Goal: Task Accomplishment & Management: Manage account settings

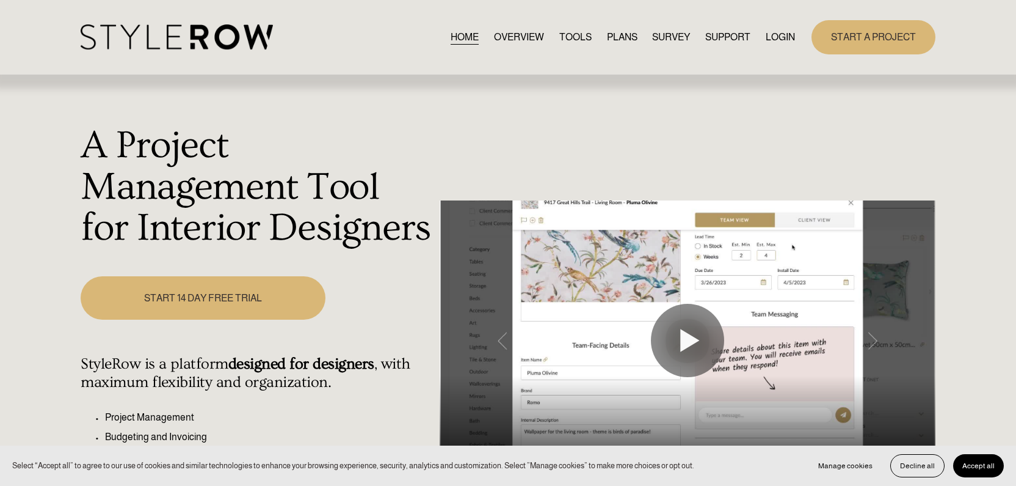
click at [776, 30] on link "LOGIN" at bounding box center [780, 37] width 29 height 16
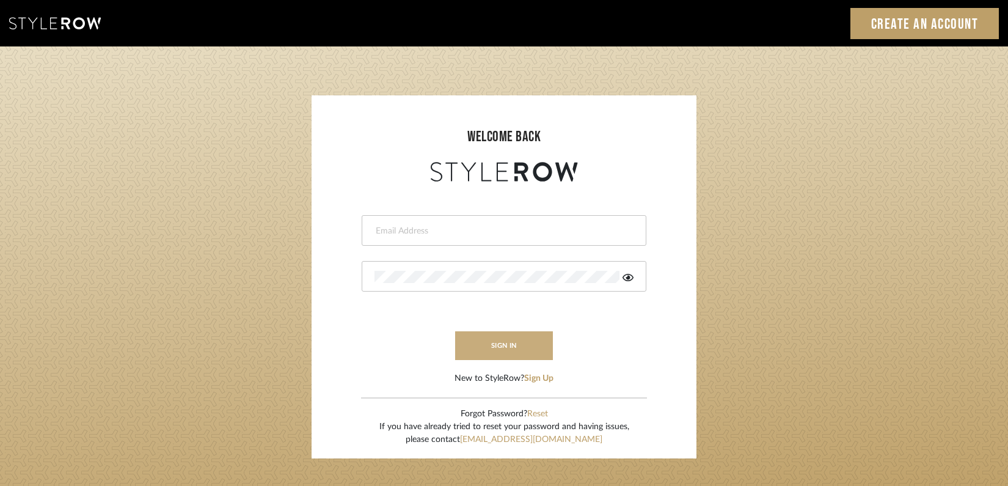
type input "[PERSON_NAME][EMAIL_ADDRESS][DOMAIN_NAME]"
click at [512, 342] on button "sign in" at bounding box center [504, 345] width 98 height 29
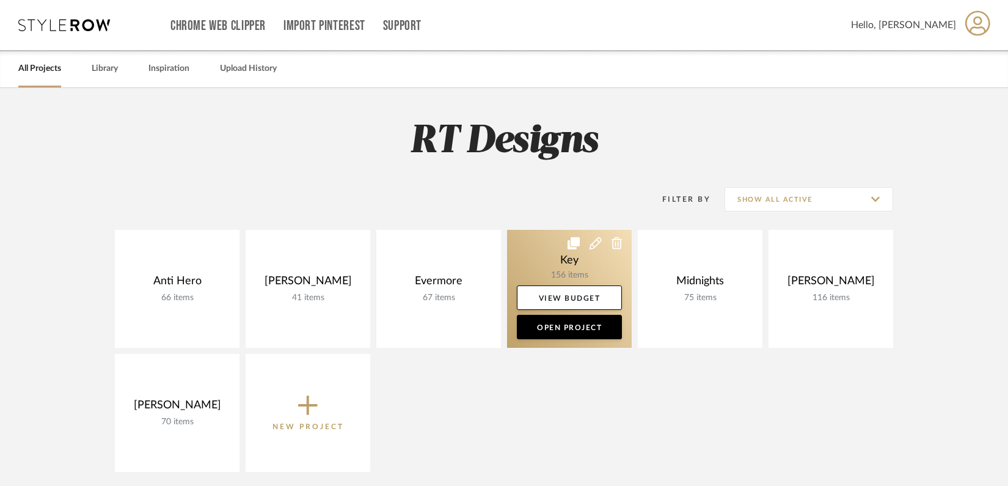
click at [548, 260] on link at bounding box center [569, 289] width 125 height 118
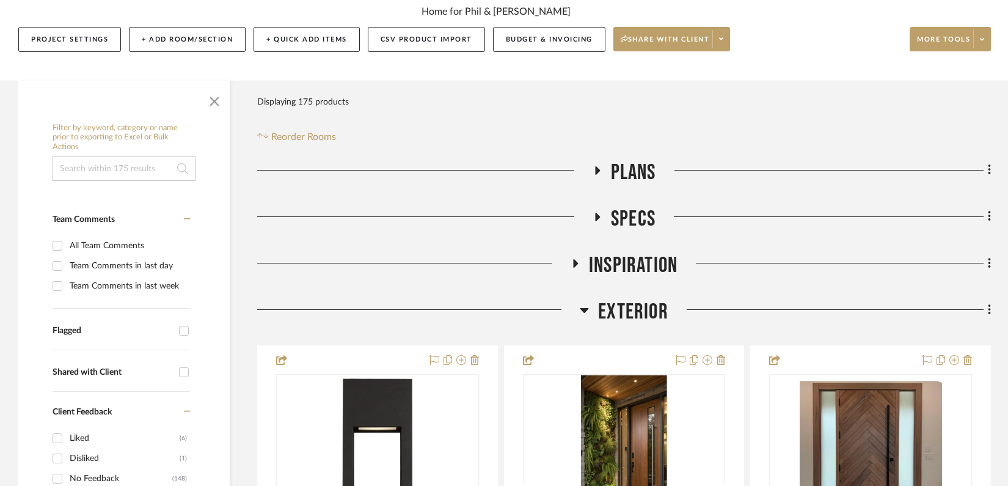
scroll to position [173, 0]
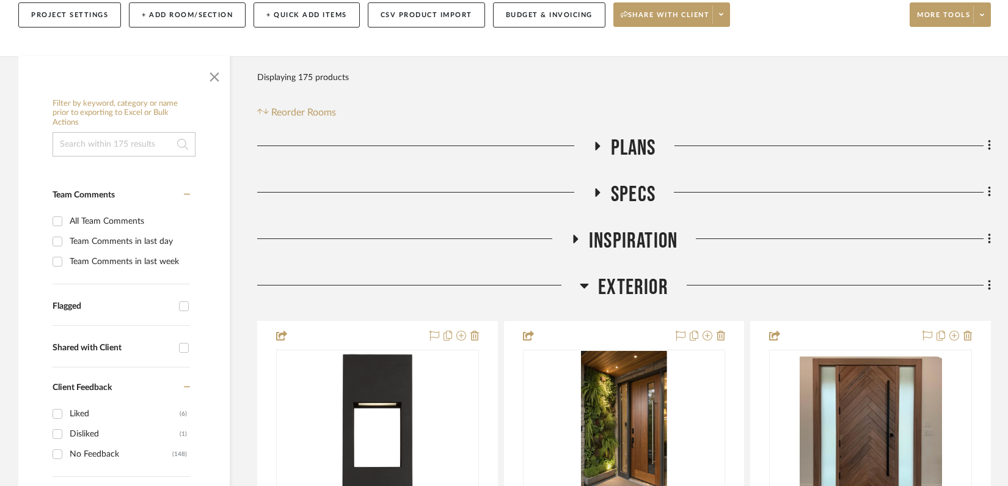
click at [587, 285] on icon at bounding box center [584, 285] width 9 height 5
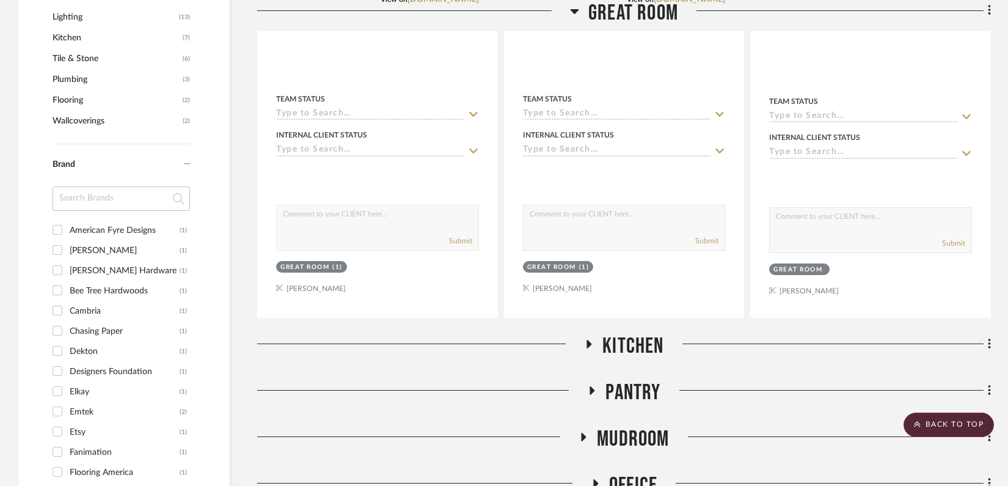
scroll to position [942, 0]
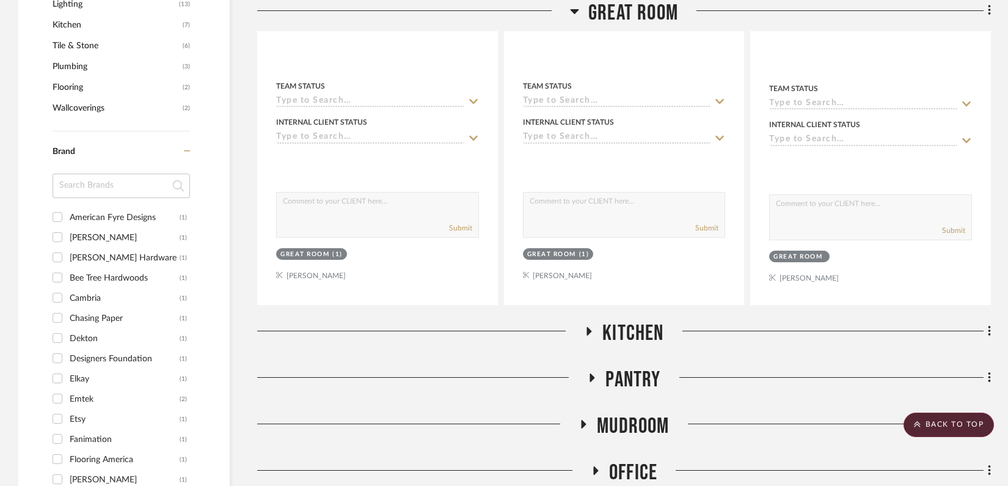
click at [578, 7] on h3 "Great Room" at bounding box center [624, 13] width 108 height 26
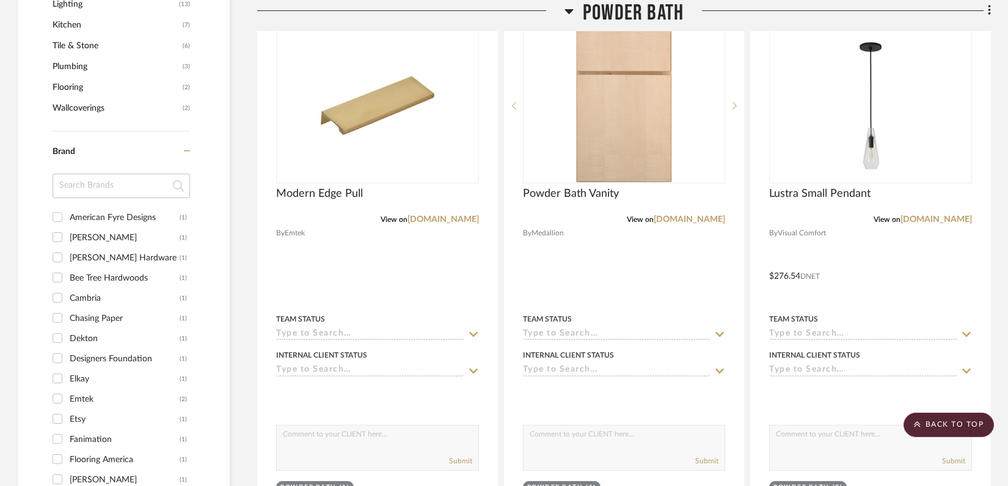
click at [567, 14] on icon at bounding box center [568, 11] width 9 height 15
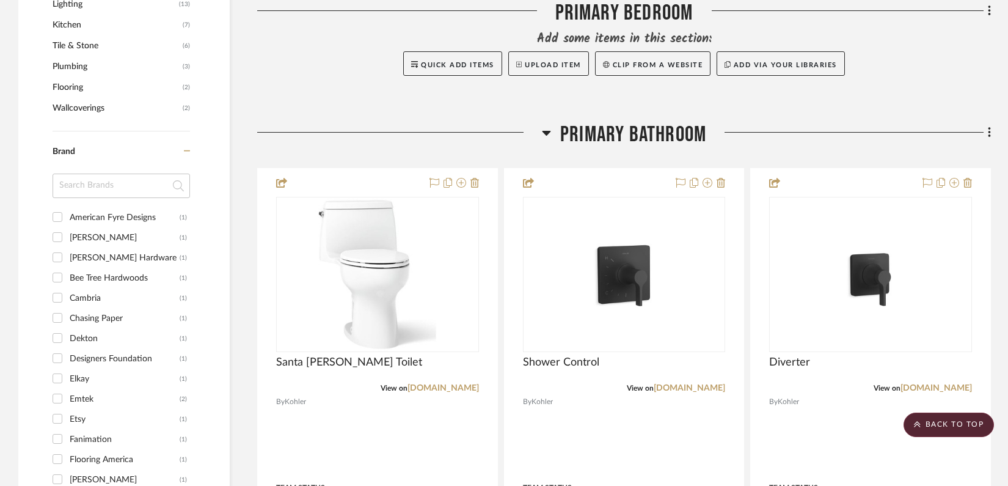
scroll to position [945, 0]
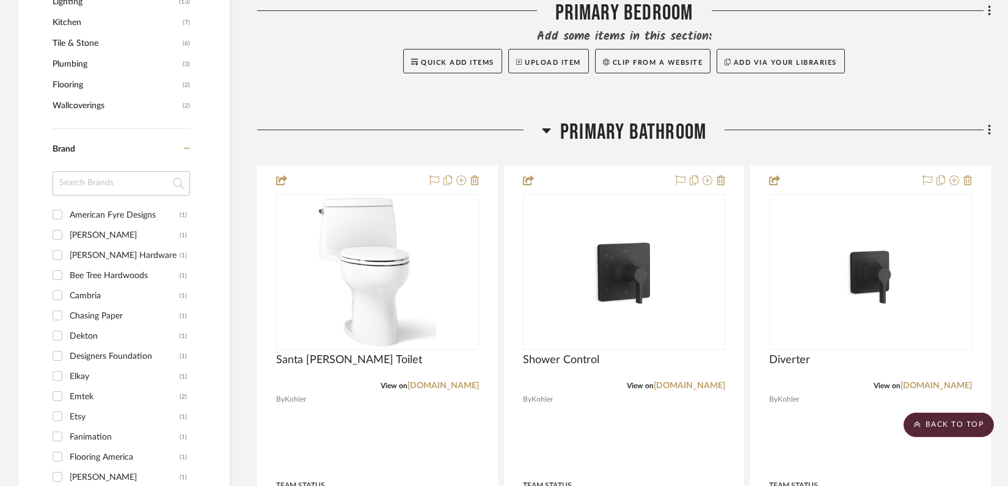
click at [545, 129] on icon at bounding box center [546, 130] width 9 height 5
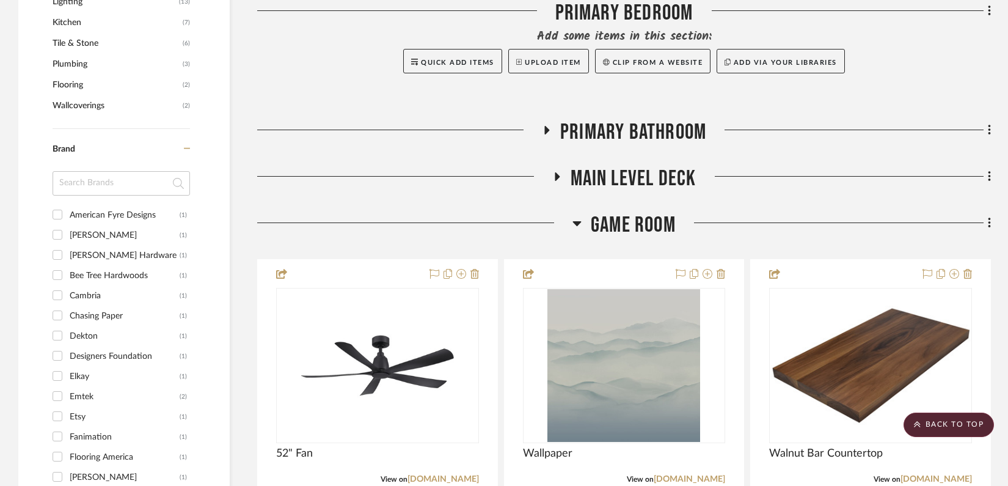
click at [577, 222] on icon at bounding box center [577, 223] width 9 height 5
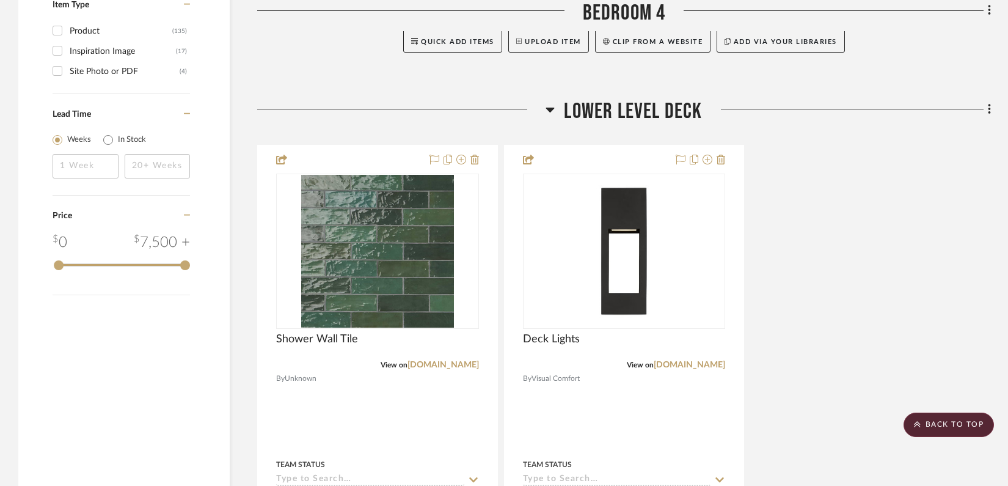
scroll to position [1665, 0]
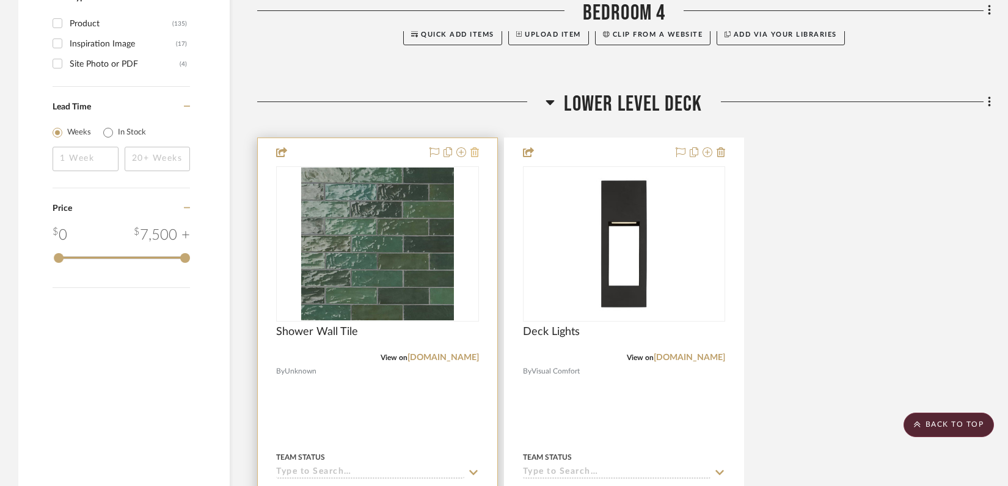
click at [477, 153] on icon at bounding box center [474, 152] width 9 height 10
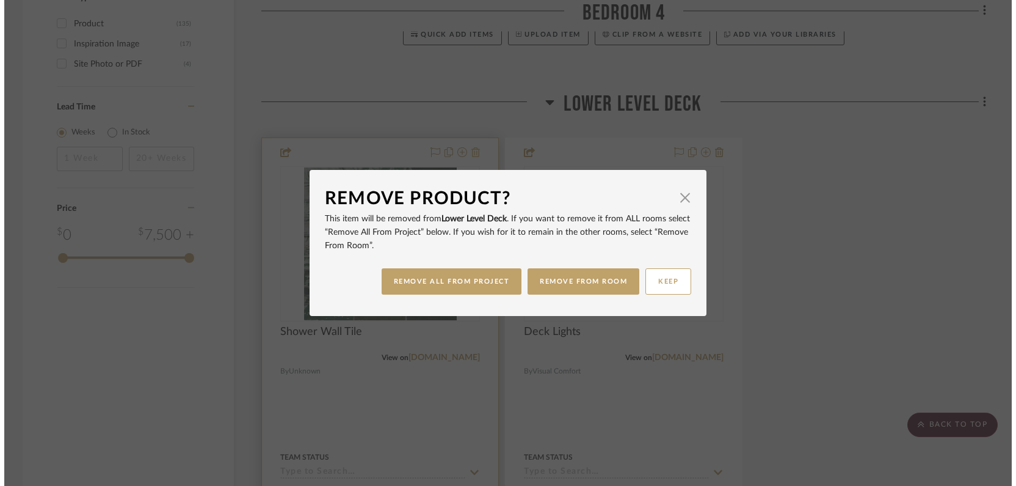
scroll to position [0, 0]
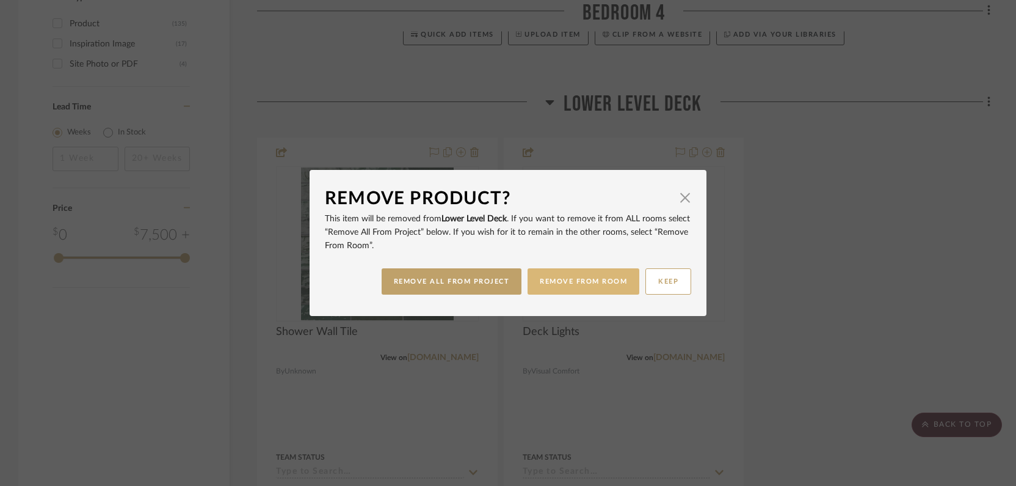
click at [597, 280] on button "REMOVE FROM ROOM" at bounding box center [584, 281] width 112 height 26
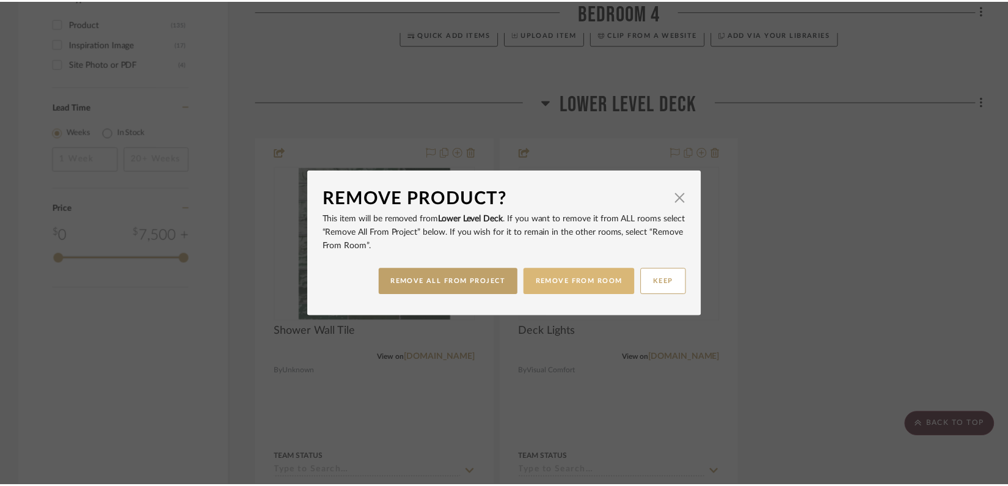
scroll to position [1665, 0]
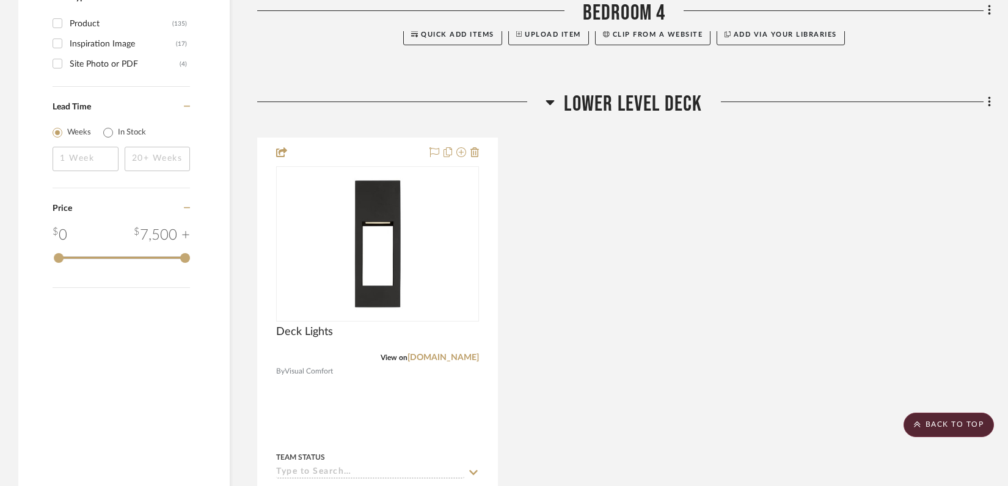
click at [552, 103] on icon at bounding box center [550, 102] width 9 height 5
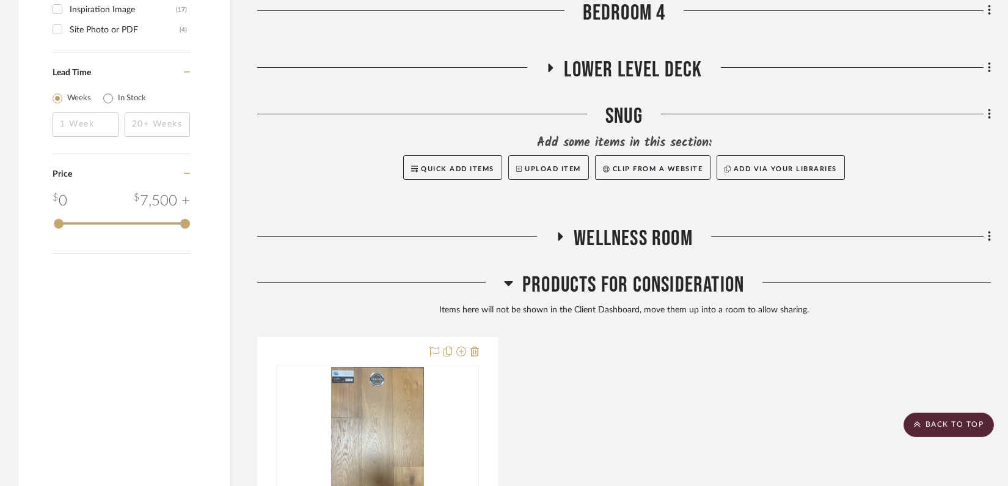
scroll to position [1835, 0]
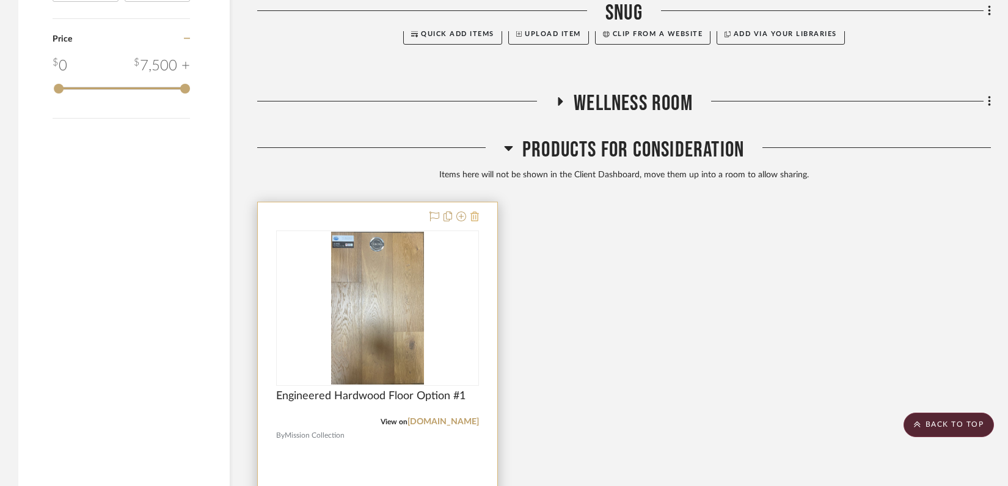
click at [478, 214] on icon at bounding box center [474, 216] width 9 height 10
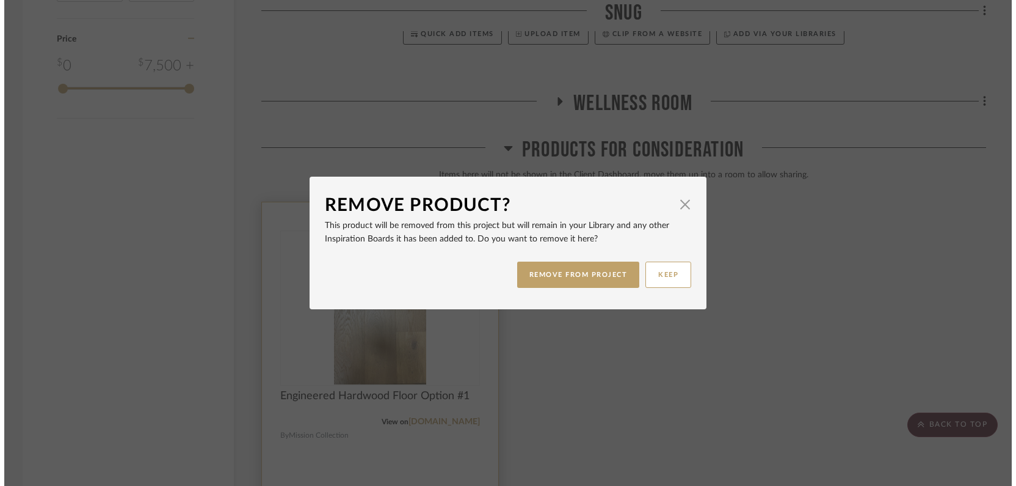
scroll to position [0, 0]
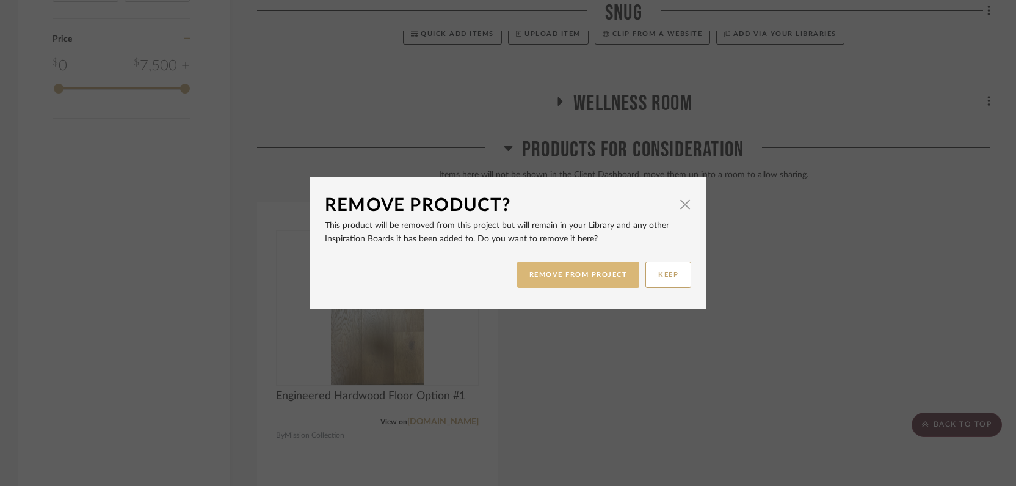
click at [590, 274] on button "REMOVE FROM PROJECT" at bounding box center [578, 274] width 123 height 26
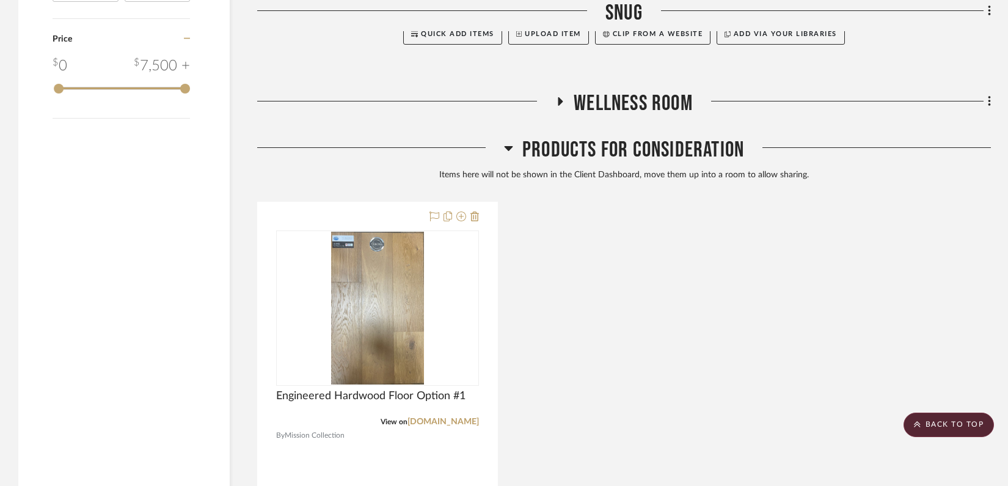
scroll to position [1567, 0]
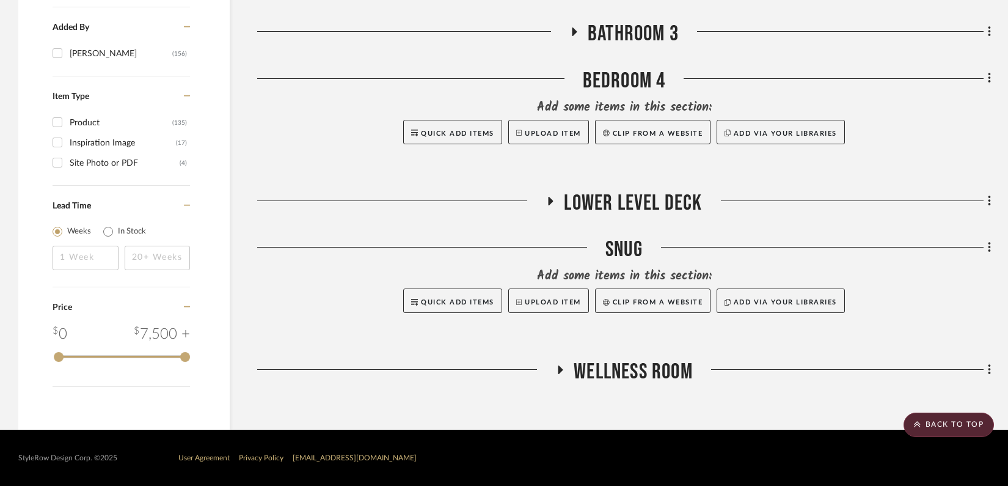
click at [562, 367] on icon at bounding box center [560, 369] width 15 height 9
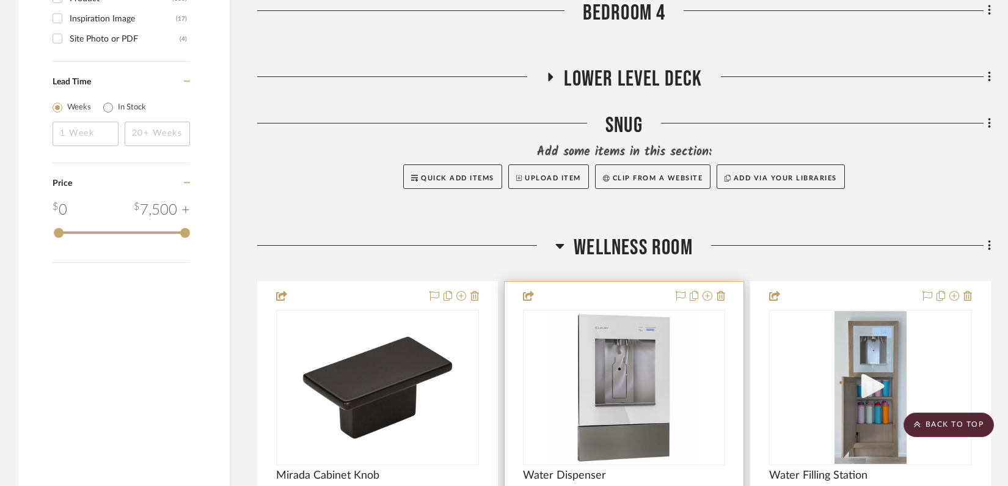
scroll to position [1587, 0]
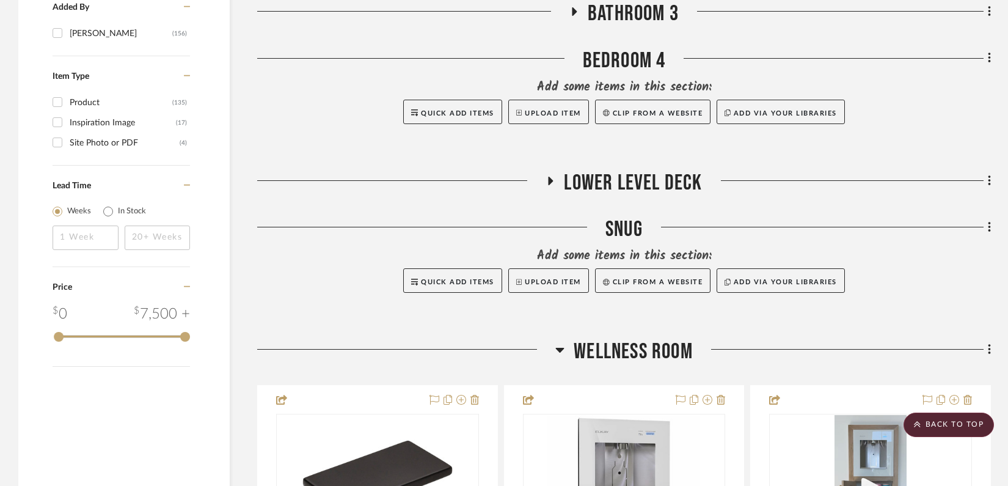
click at [562, 348] on icon at bounding box center [560, 350] width 9 height 5
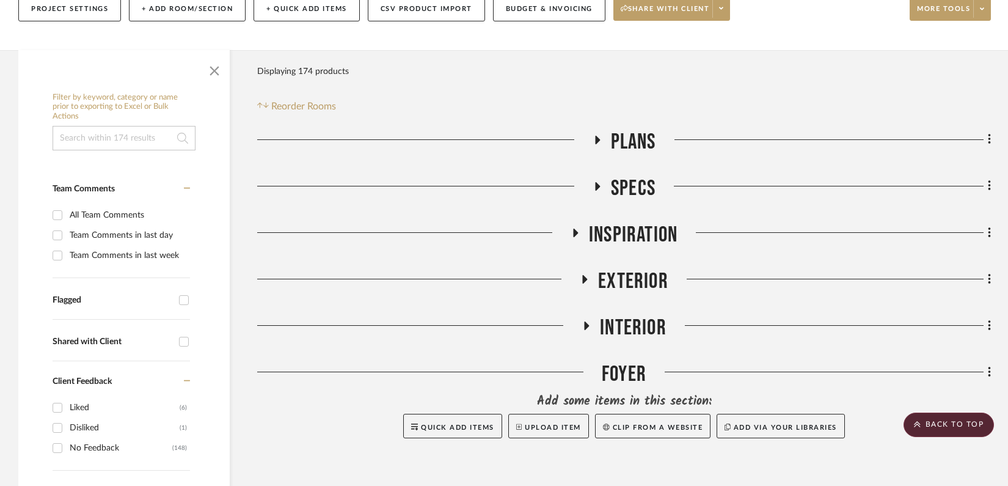
scroll to position [0, 0]
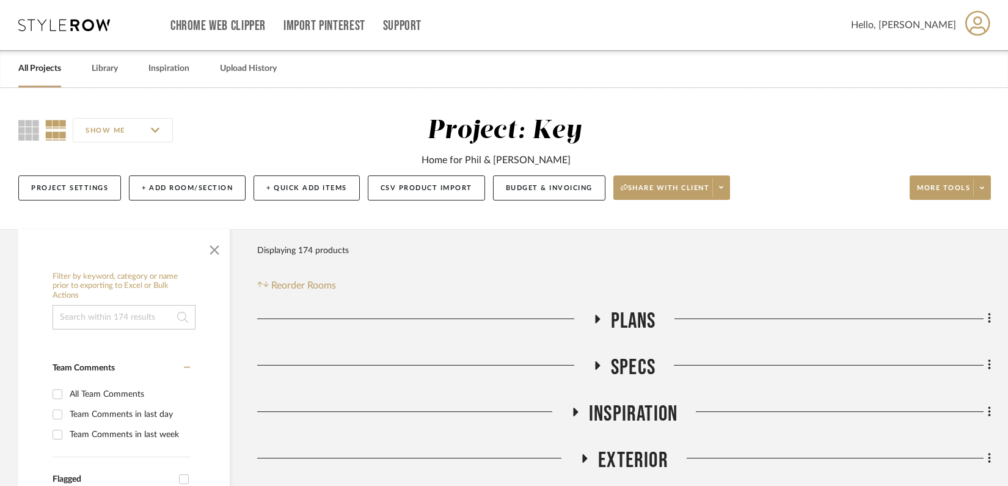
click at [599, 319] on icon at bounding box center [596, 318] width 15 height 9
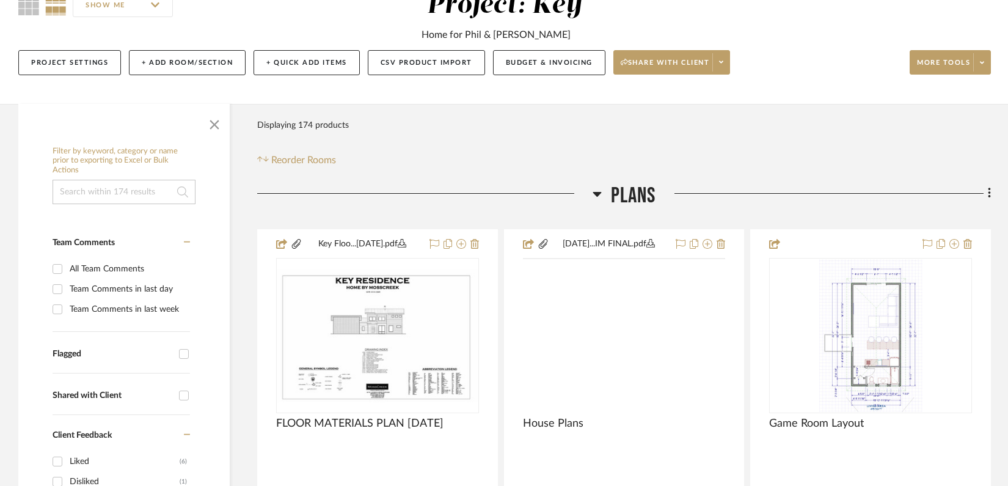
scroll to position [130, 0]
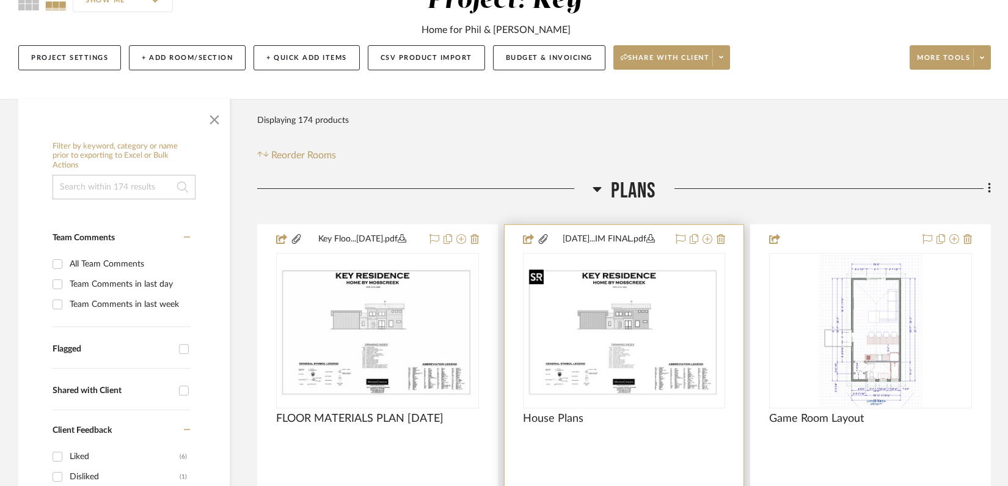
click at [569, 320] on img "0" at bounding box center [624, 330] width 200 height 133
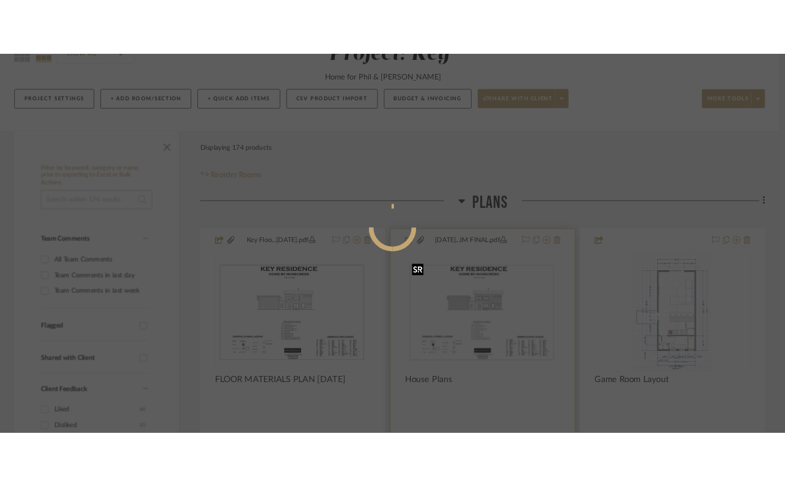
scroll to position [0, 0]
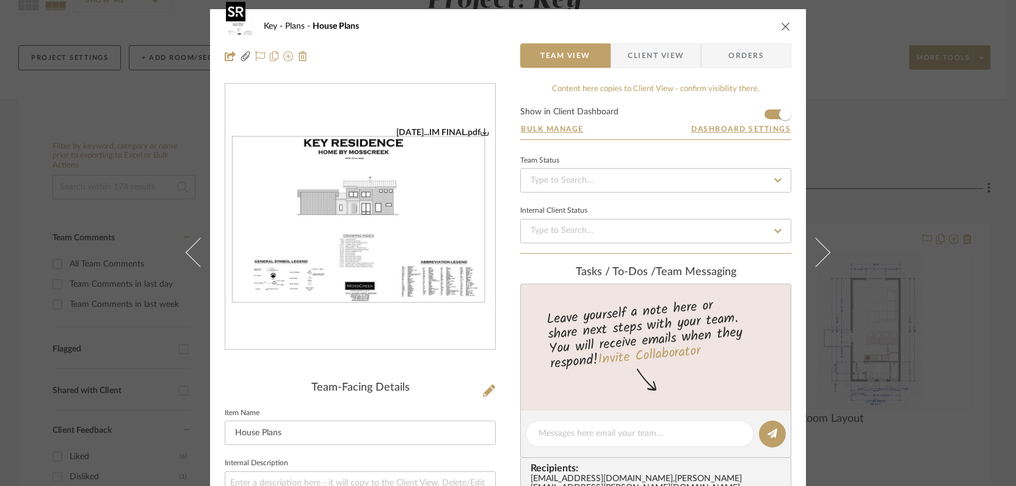
click at [429, 252] on img "0" at bounding box center [360, 217] width 270 height 180
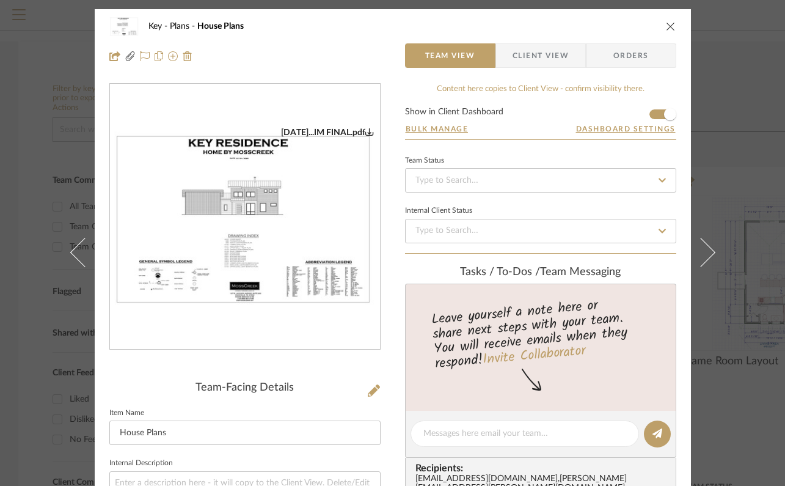
click at [666, 27] on icon "close" at bounding box center [671, 26] width 10 height 10
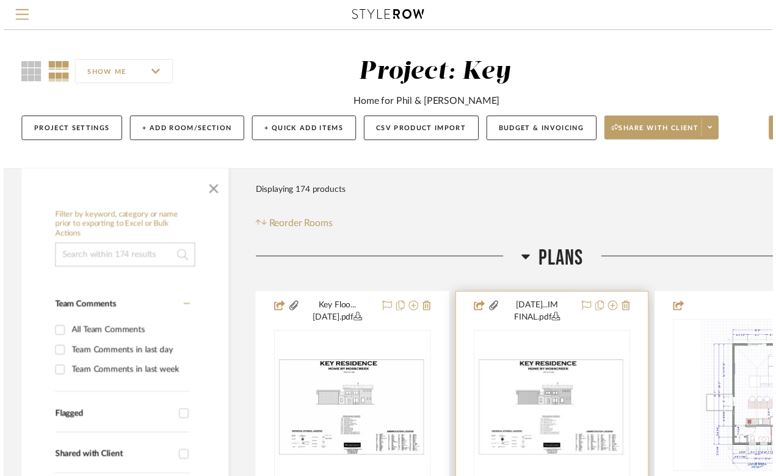
scroll to position [130, 0]
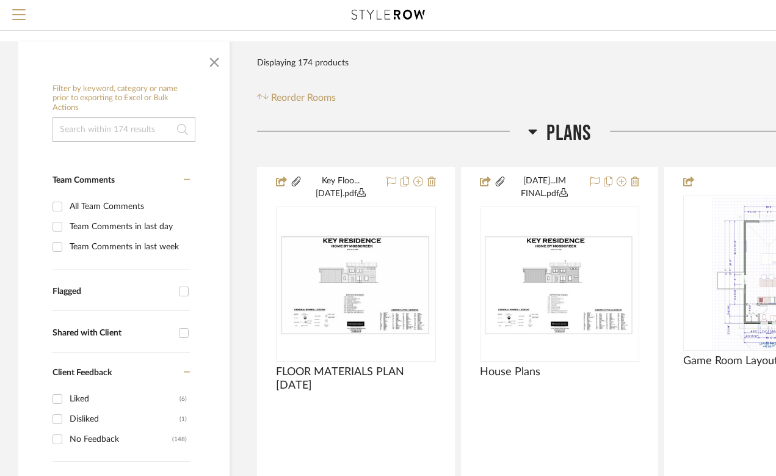
click at [531, 136] on icon at bounding box center [532, 131] width 9 height 15
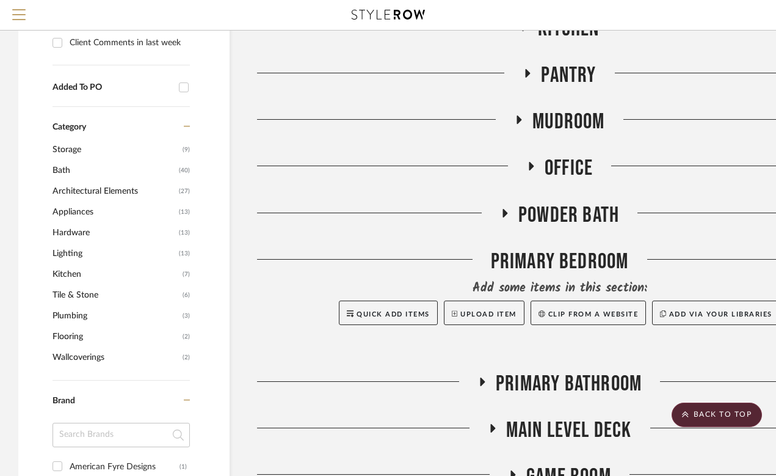
scroll to position [666, 0]
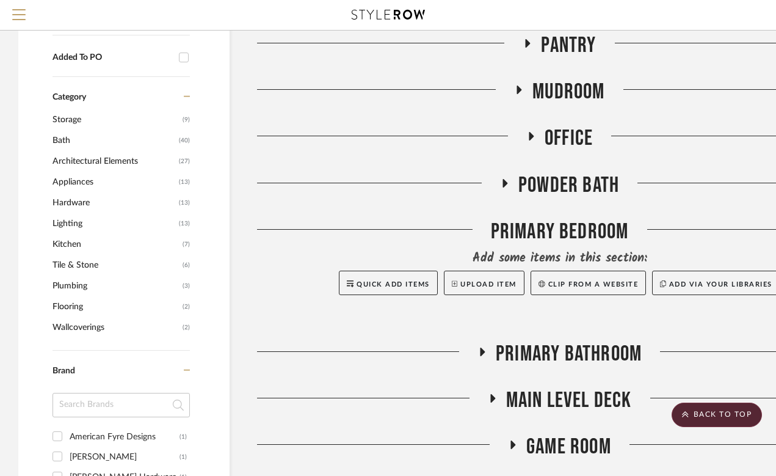
click at [504, 180] on icon at bounding box center [505, 183] width 5 height 9
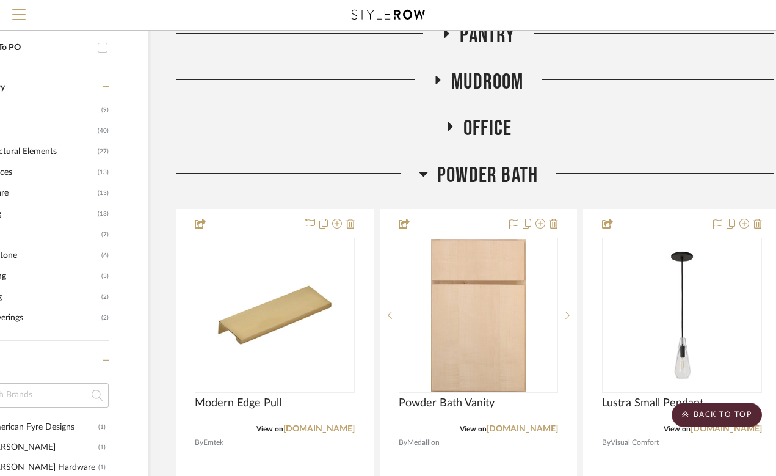
scroll to position [675, 103]
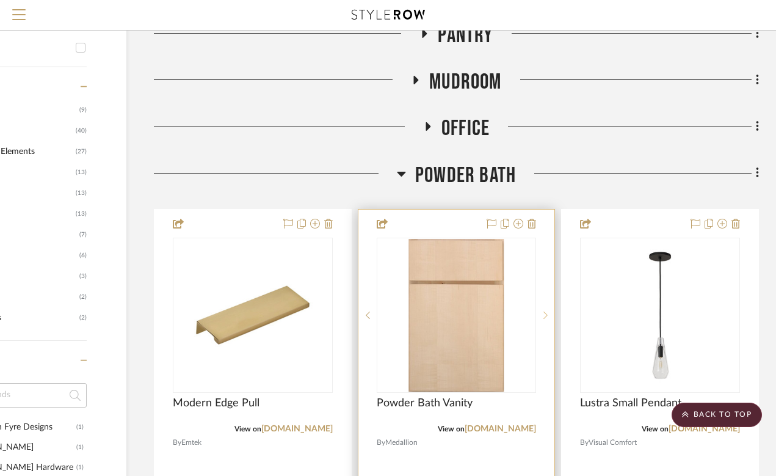
click at [546, 310] on div at bounding box center [545, 315] width 18 height 155
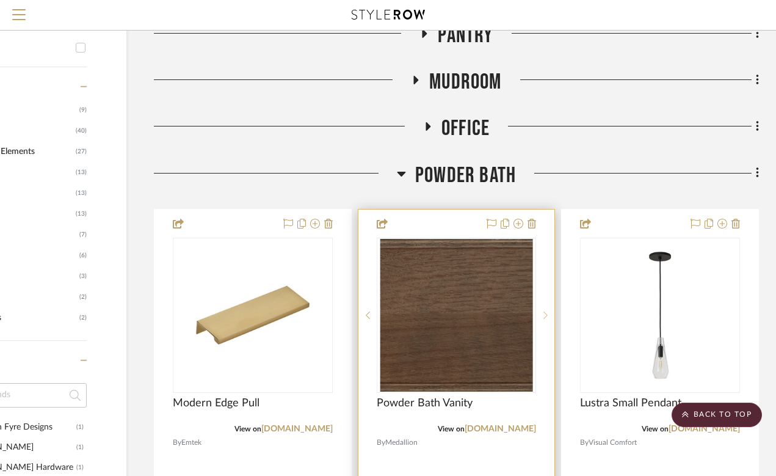
click at [546, 310] on div at bounding box center [545, 315] width 18 height 155
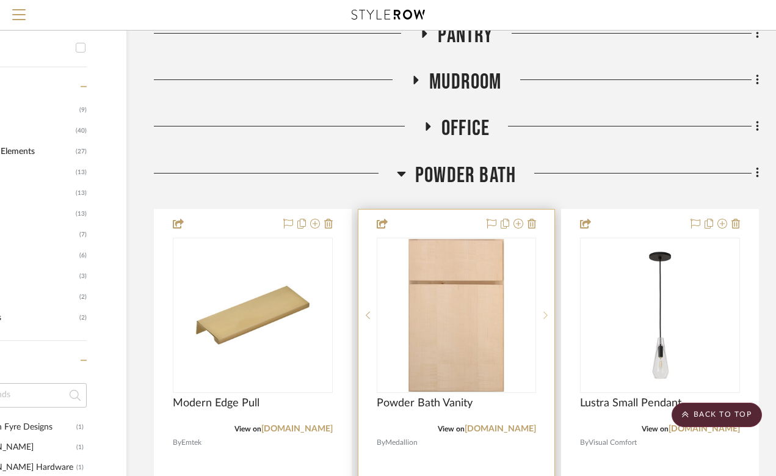
click at [546, 310] on div at bounding box center [545, 315] width 18 height 155
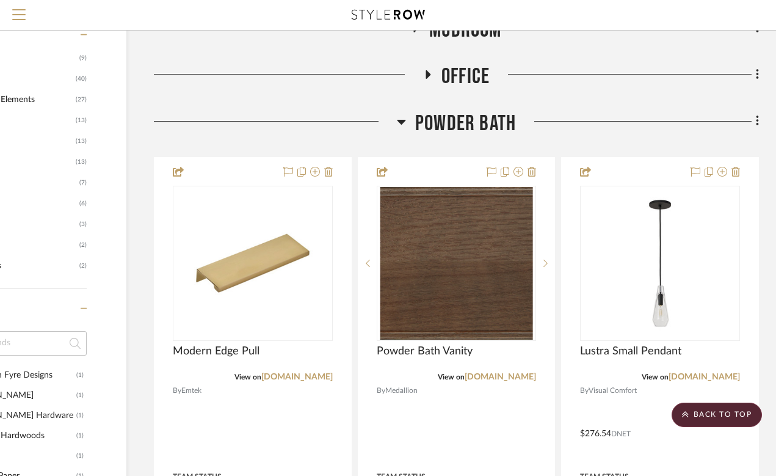
scroll to position [713, 103]
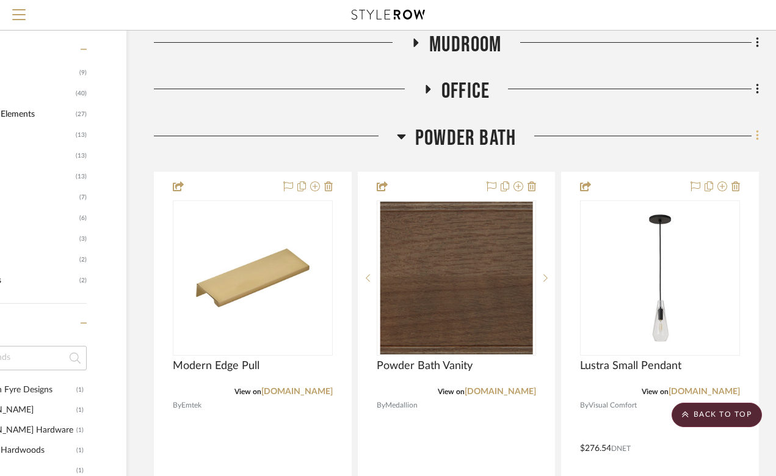
click at [756, 142] on icon at bounding box center [758, 135] width 4 height 13
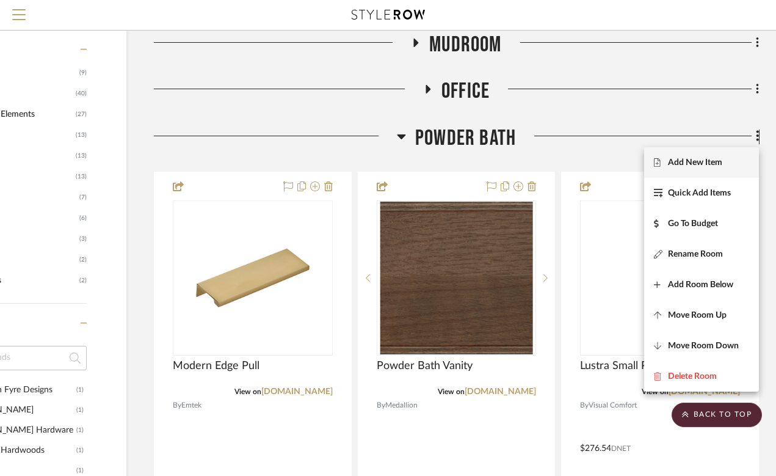
click at [703, 167] on button "Add New Item" at bounding box center [701, 162] width 115 height 31
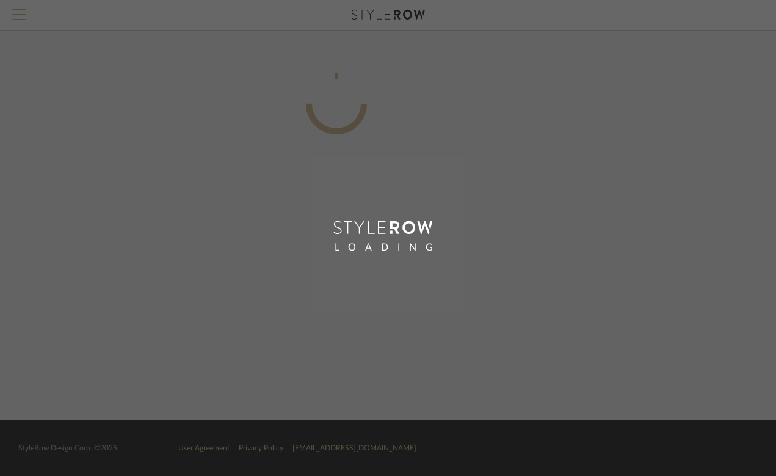
scroll to position [0, 95]
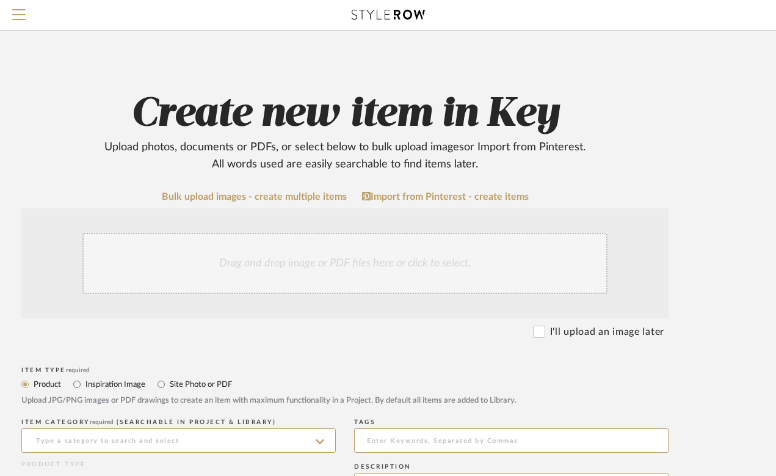
click at [272, 269] on div "Drag and drop image or PDF files here or click to select." at bounding box center [344, 263] width 525 height 61
click at [326, 261] on div "Drag and drop image or PDF files here or click to select." at bounding box center [344, 263] width 525 height 61
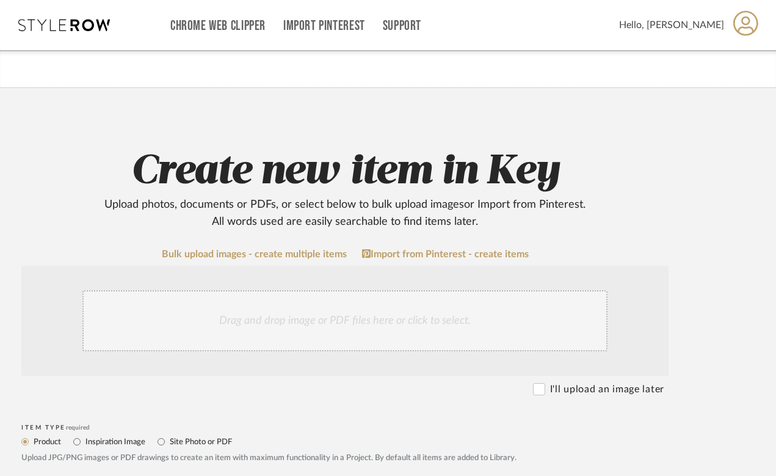
scroll to position [0, 0]
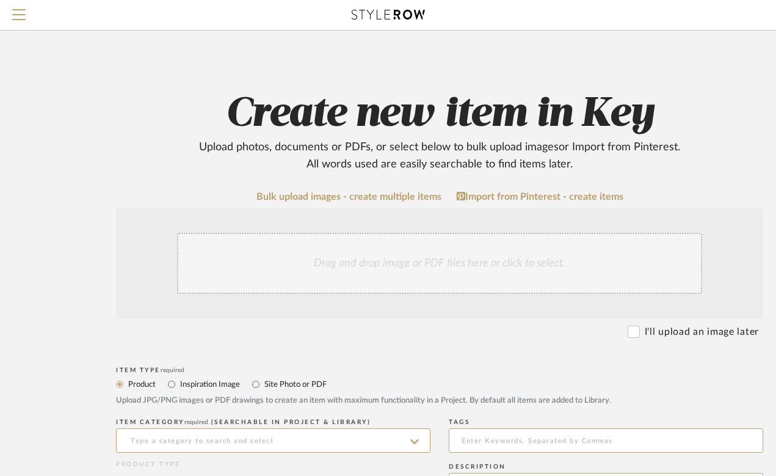
click at [390, 269] on div "Drag and drop image or PDF files here or click to select." at bounding box center [439, 263] width 525 height 61
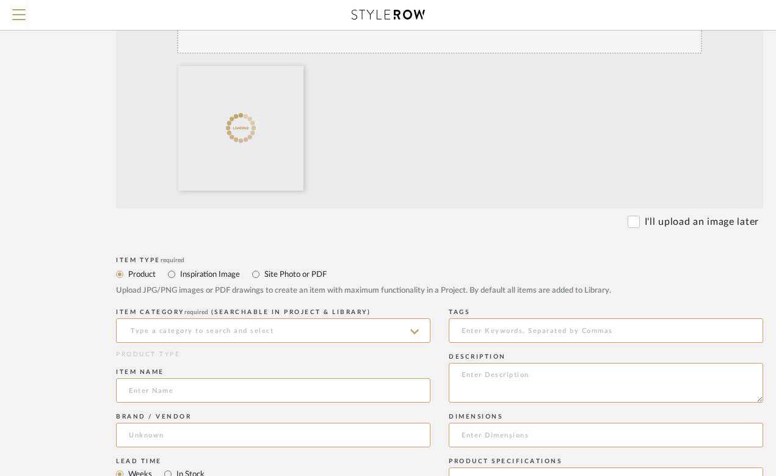
scroll to position [299, 0]
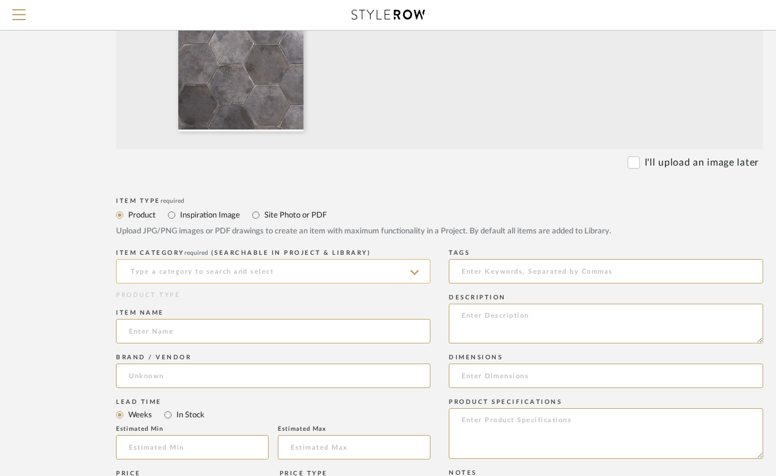
click at [276, 274] on input at bounding box center [273, 271] width 315 height 24
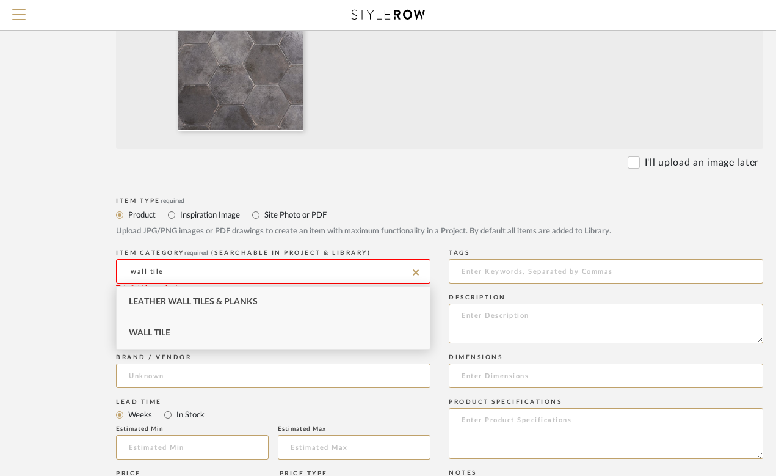
click at [244, 333] on div "Wall Tile" at bounding box center [273, 333] width 313 height 31
type input "Wall Tile"
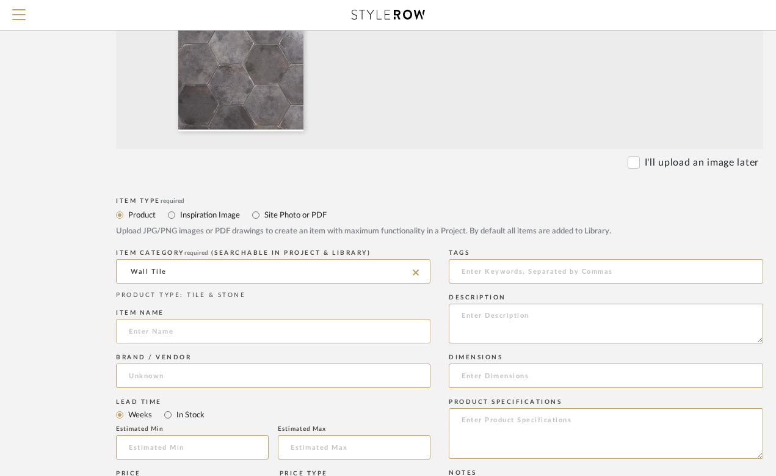
click at [197, 332] on input at bounding box center [273, 331] width 315 height 24
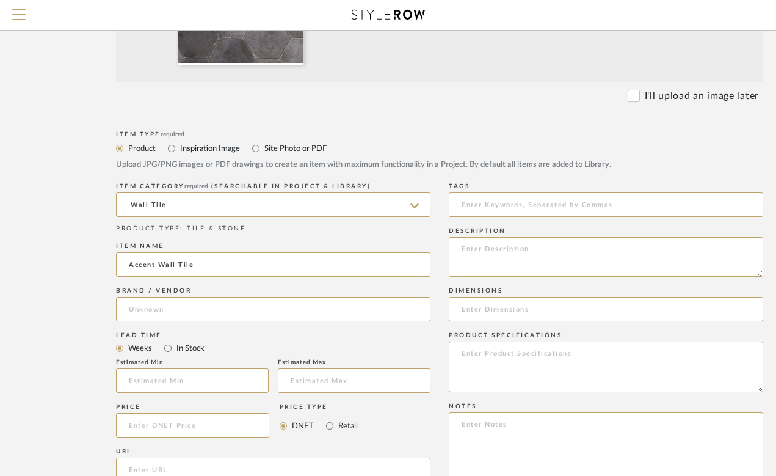
scroll to position [356, 0]
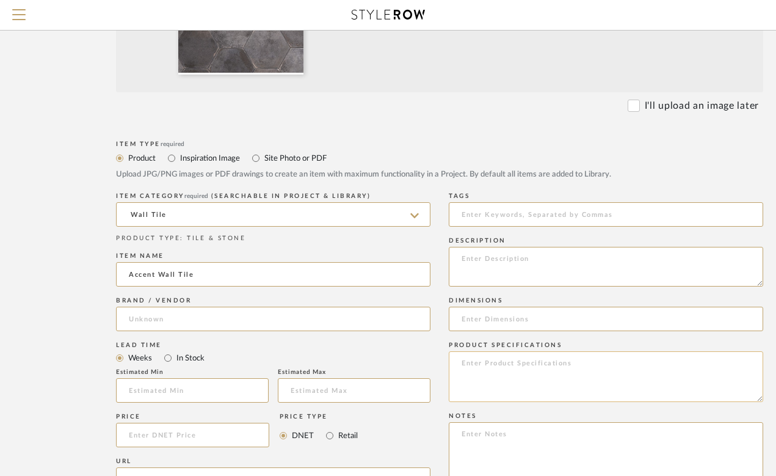
type input "Accent Wall Tile"
click at [492, 369] on textarea at bounding box center [606, 376] width 315 height 51
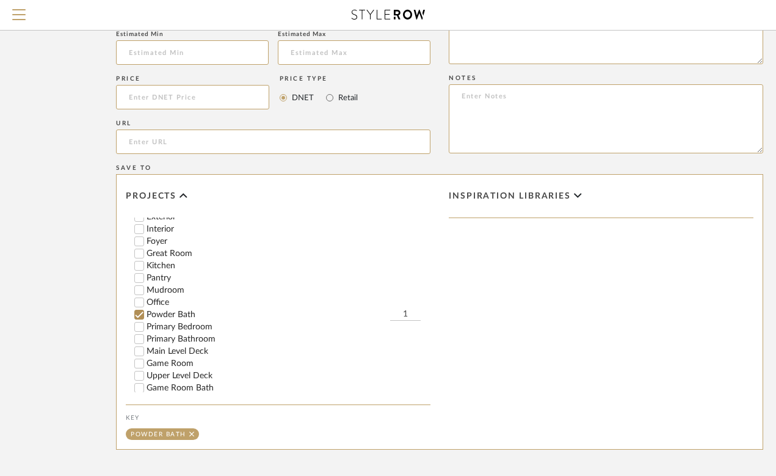
scroll to position [155, 0]
type textarea "Hex Tile with Black Grout"
click at [413, 298] on div "Office" at bounding box center [282, 295] width 296 height 12
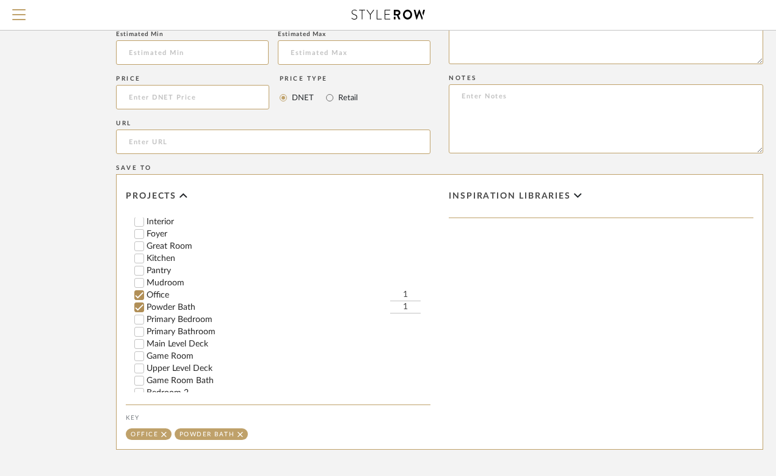
click at [408, 306] on input "1" at bounding box center [405, 307] width 31 height 12
click at [139, 291] on input "Office" at bounding box center [139, 295] width 12 height 12
drag, startPoint x: 406, startPoint y: 304, endPoint x: 391, endPoint y: 304, distance: 15.3
click at [391, 304] on input "1" at bounding box center [405, 307] width 31 height 12
type input "3"
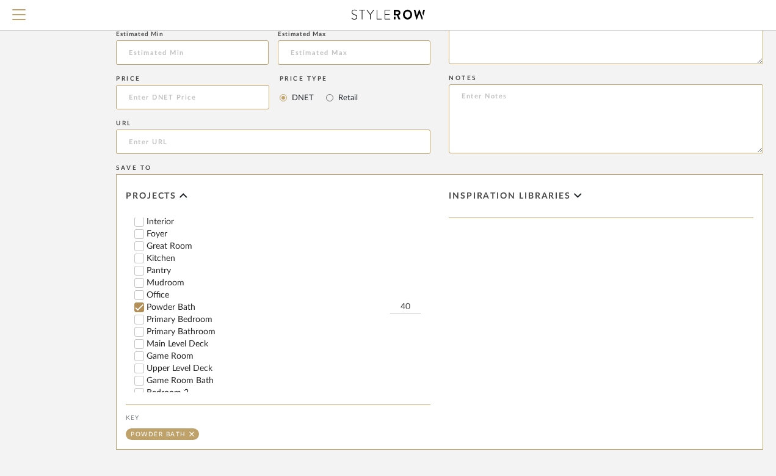
type input "40"
click at [553, 362] on div "Inspiration libraries" at bounding box center [601, 312] width 323 height 274
click at [115, 352] on form "Bulk upload images - create multiple items Import from Pinterest - create items…" at bounding box center [440, 5] width 778 height 1016
click at [92, 331] on form "Bulk upload images - create multiple items Import from Pinterest - create items…" at bounding box center [440, 5] width 778 height 1016
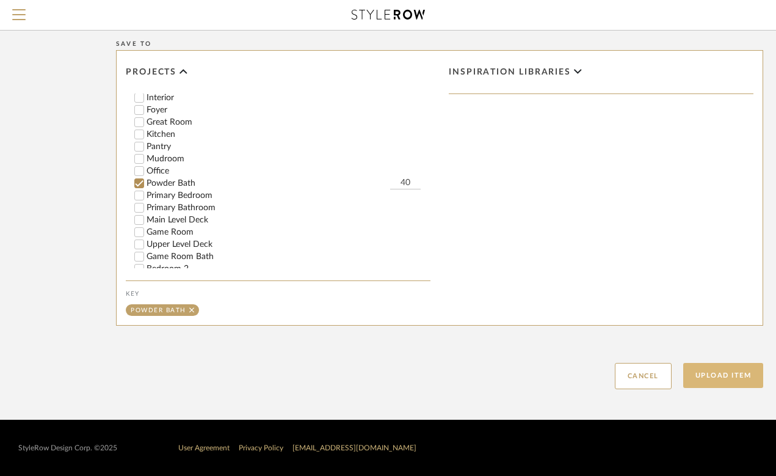
click at [722, 373] on button "Upload Item" at bounding box center [723, 375] width 81 height 25
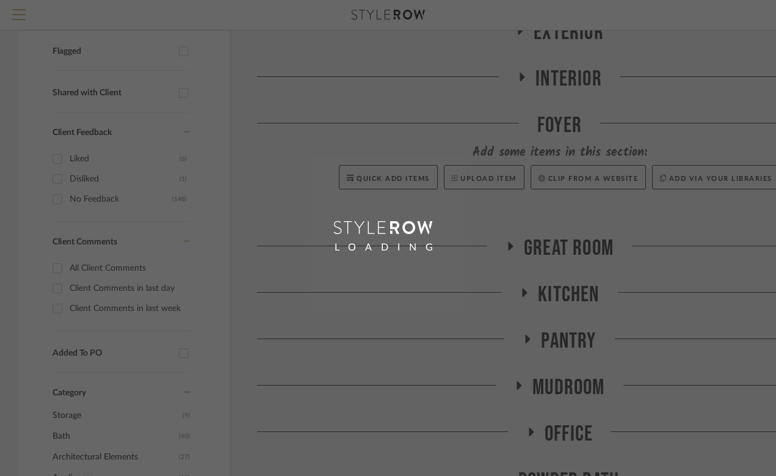
scroll to position [11, 0]
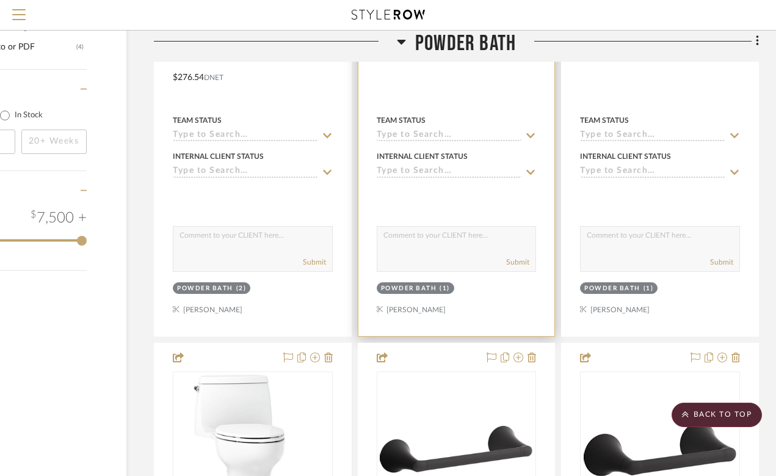
scroll to position [1620, 103]
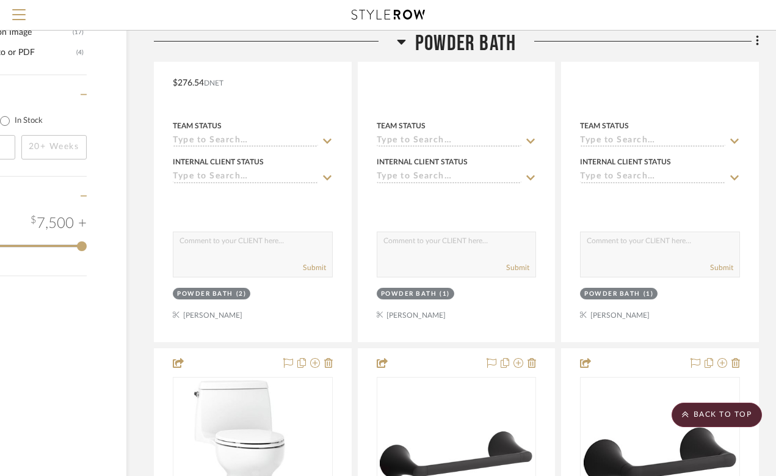
click at [402, 43] on icon at bounding box center [401, 42] width 9 height 5
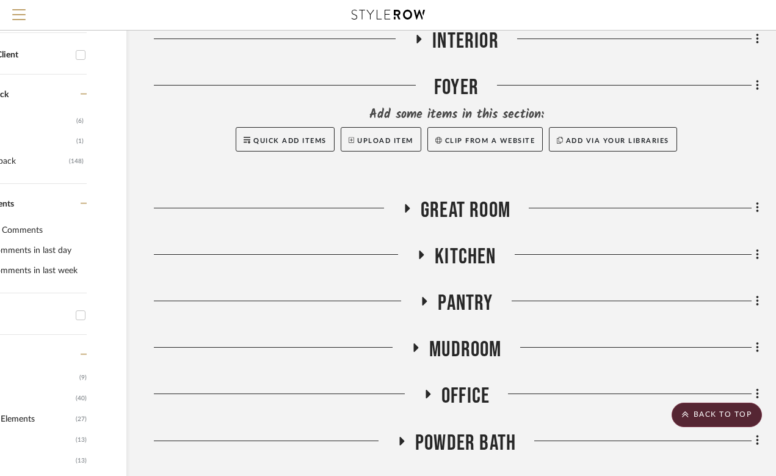
scroll to position [414, 103]
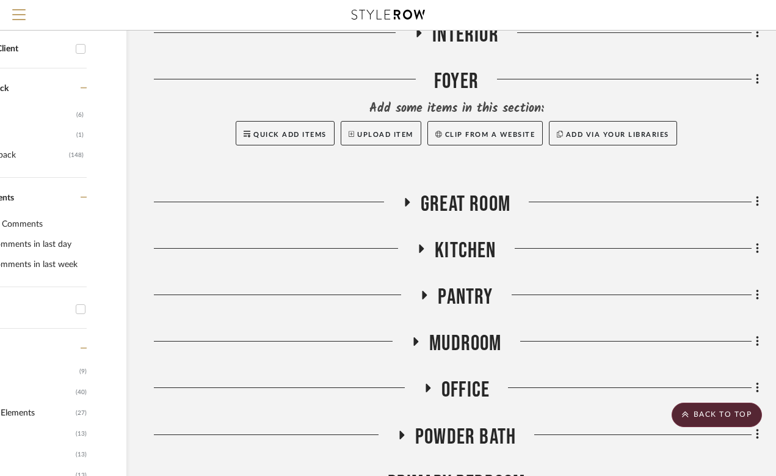
click at [407, 202] on icon at bounding box center [408, 202] width 5 height 9
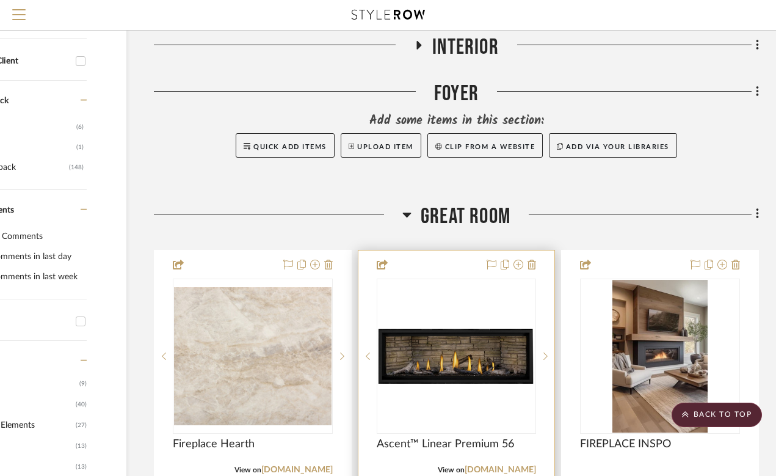
scroll to position [338, 103]
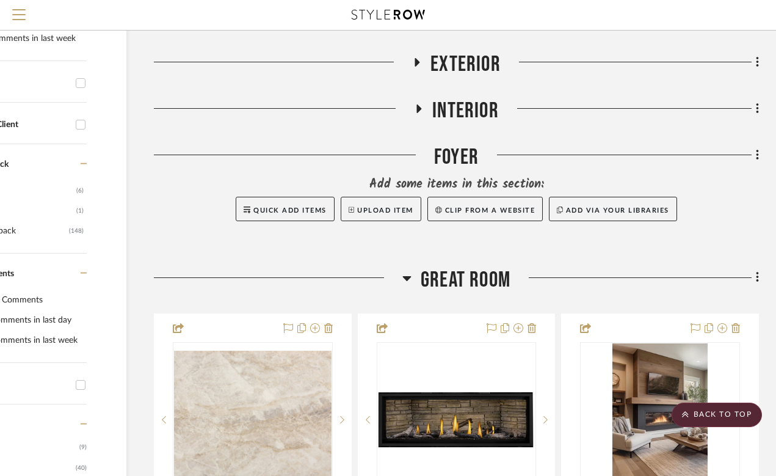
click at [412, 281] on h3 "Great Room" at bounding box center [456, 280] width 108 height 26
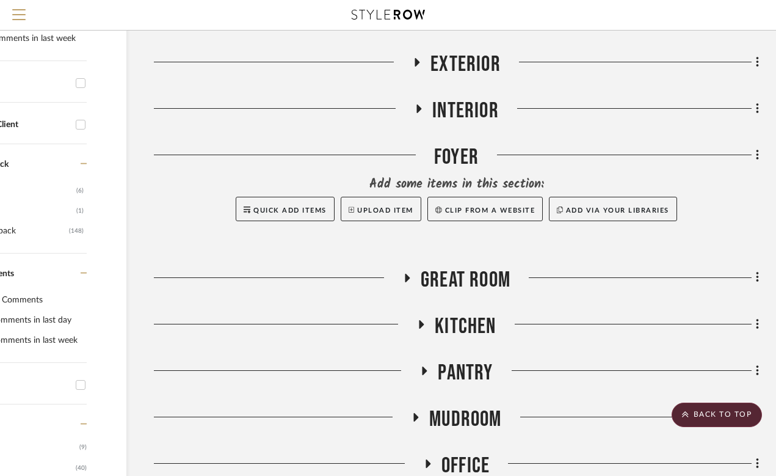
click at [422, 318] on h3 "Kitchen" at bounding box center [456, 326] width 79 height 26
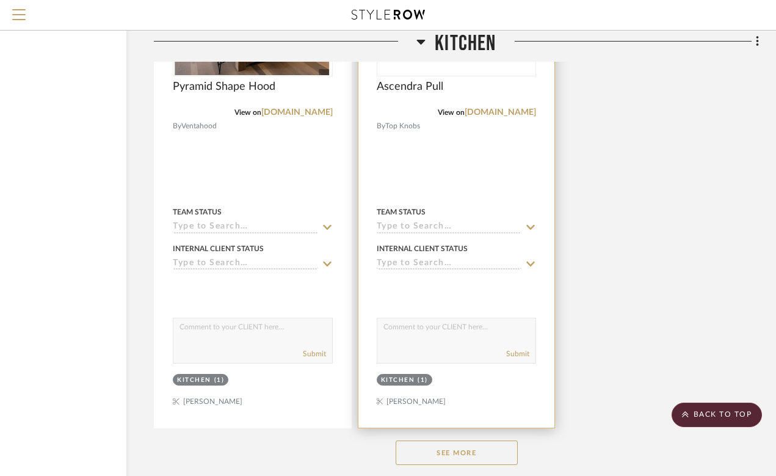
scroll to position [1945, 103]
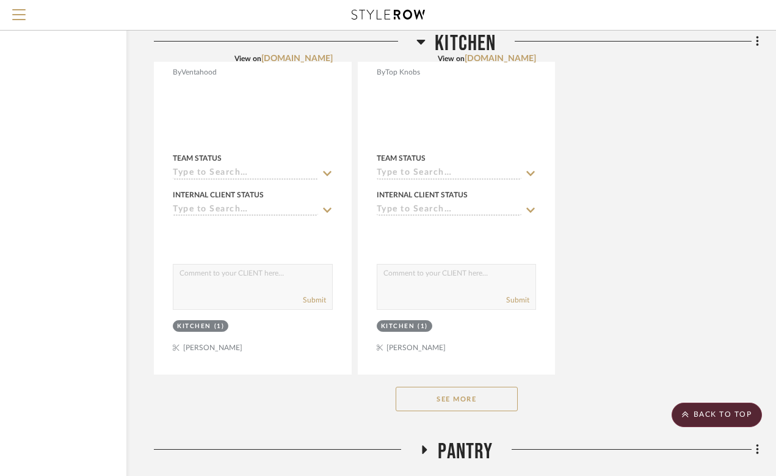
click at [468, 394] on button "See More" at bounding box center [457, 399] width 122 height 24
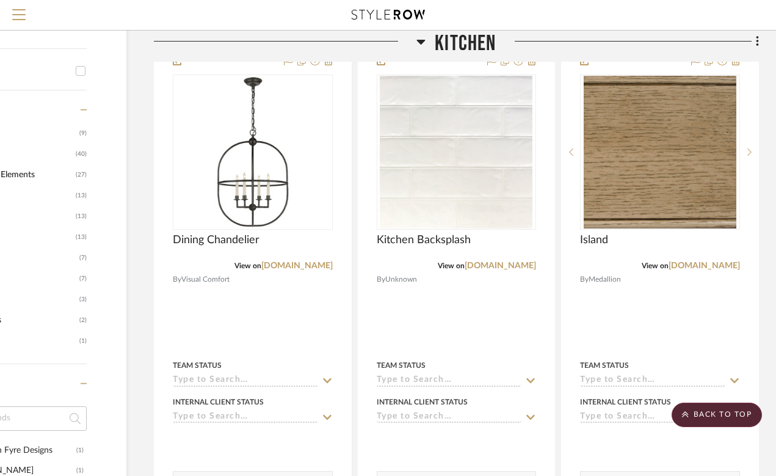
scroll to position [642, 103]
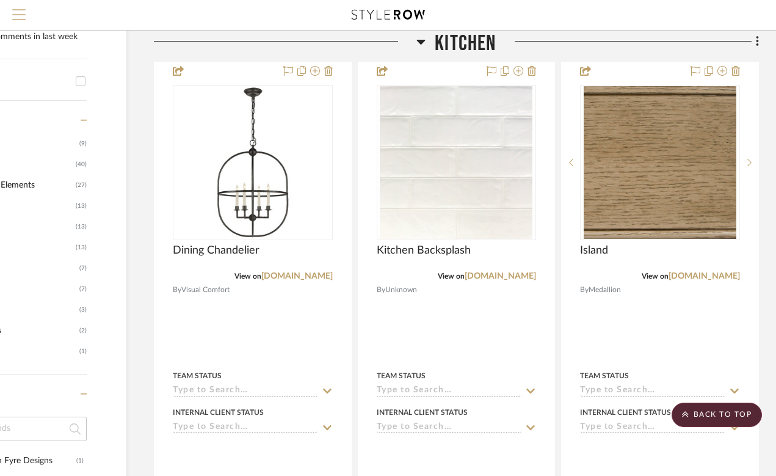
click at [16, 18] on span "Menu" at bounding box center [18, 18] width 13 height 18
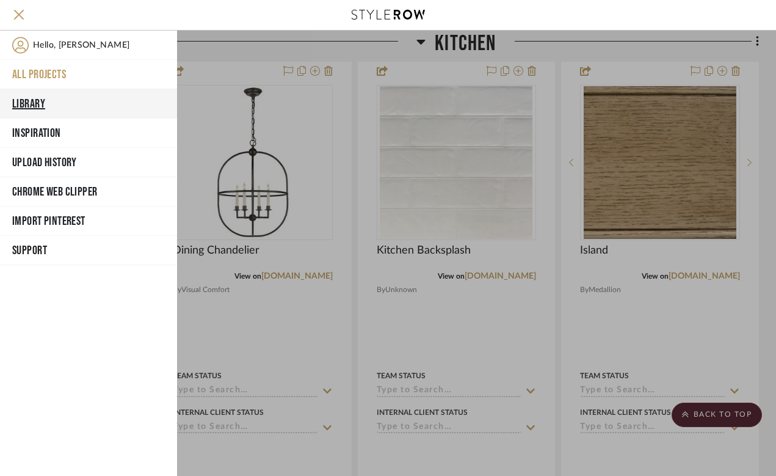
click at [33, 98] on button "Library" at bounding box center [88, 103] width 177 height 29
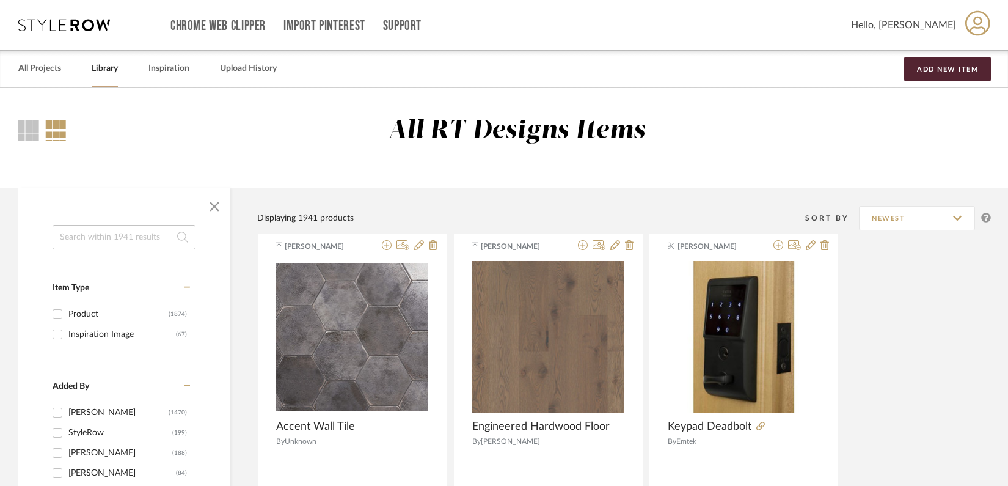
click at [122, 236] on input at bounding box center [124, 237] width 143 height 24
type input "visual comfort"
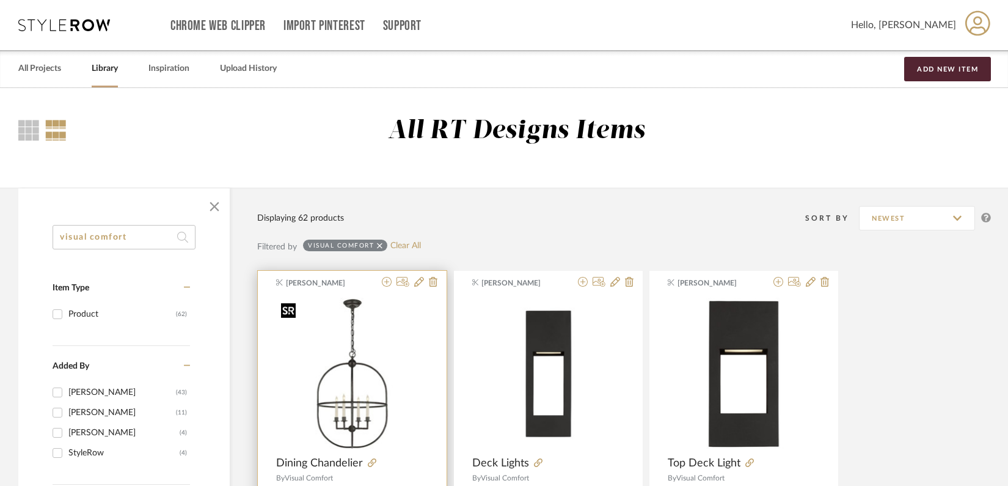
click at [356, 389] on img "0" at bounding box center [352, 373] width 152 height 152
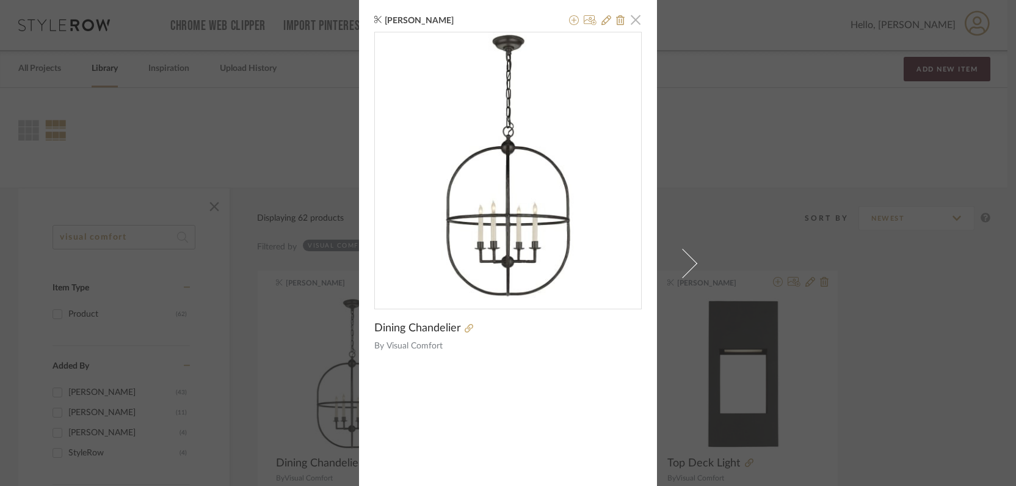
click at [634, 24] on span "button" at bounding box center [636, 19] width 24 height 24
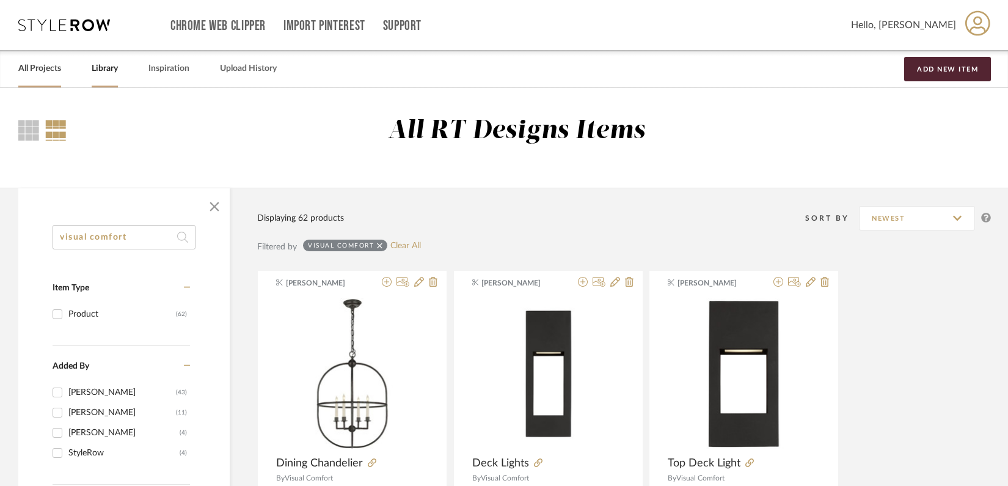
click at [48, 71] on link "All Projects" at bounding box center [39, 68] width 43 height 16
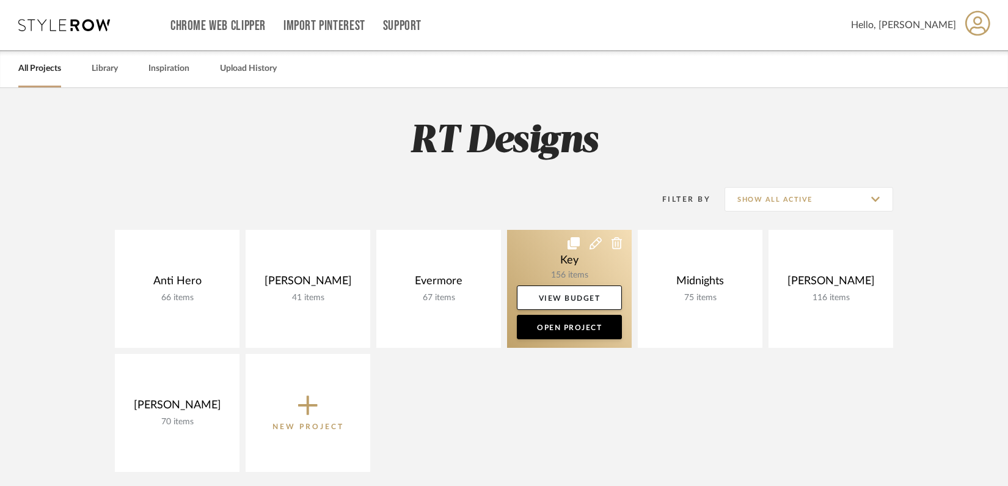
click at [560, 264] on link at bounding box center [569, 289] width 125 height 118
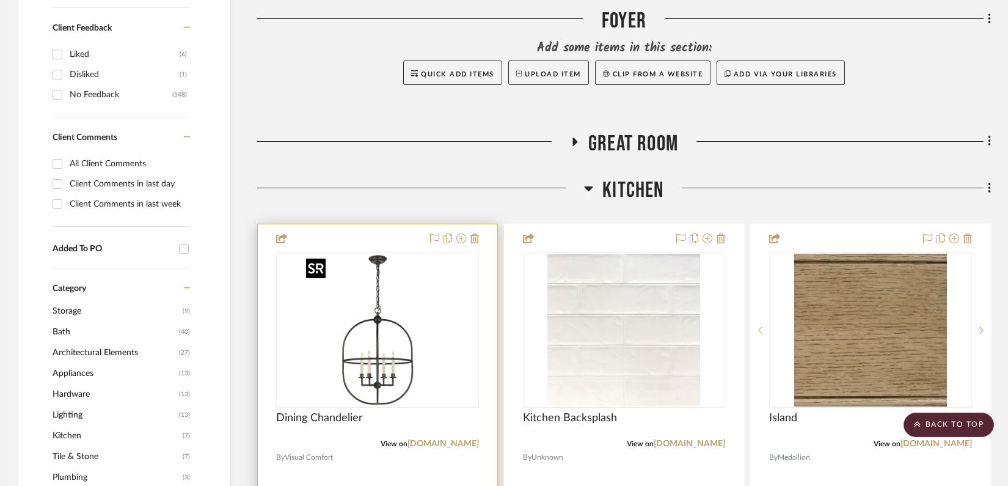
scroll to position [559, 0]
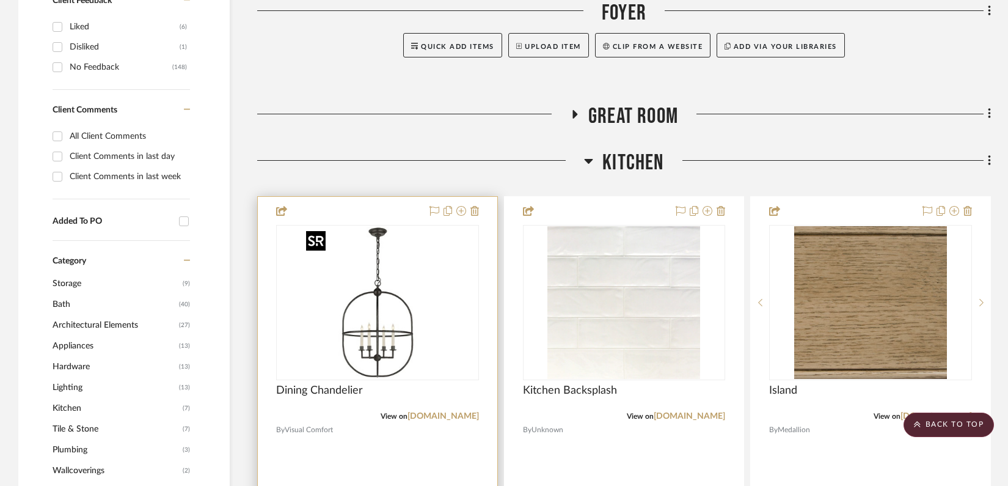
click at [395, 330] on img "0" at bounding box center [377, 302] width 153 height 153
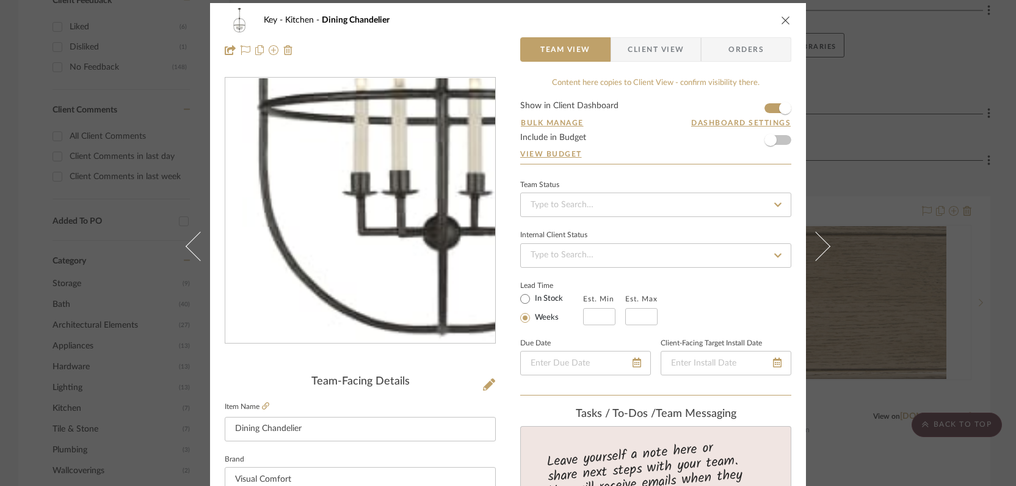
scroll to position [0, 0]
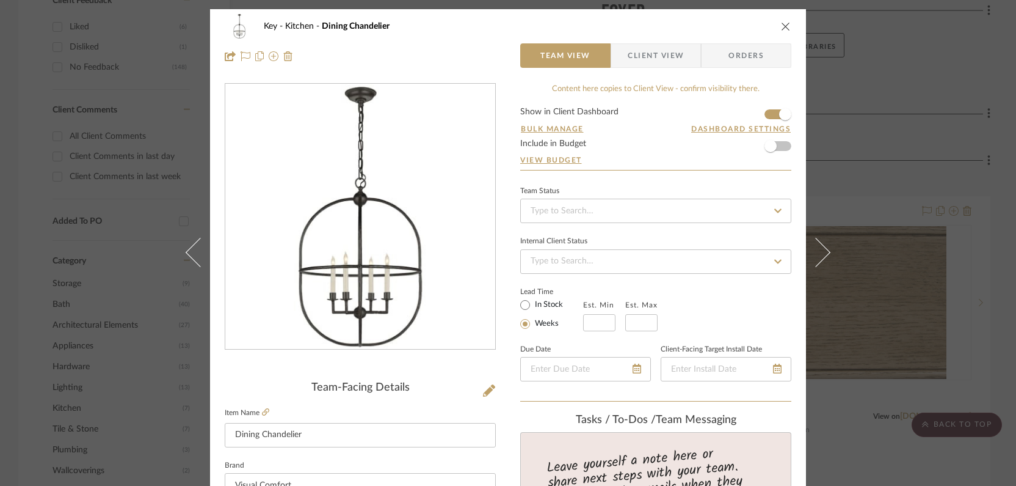
click at [784, 24] on icon "close" at bounding box center [786, 26] width 10 height 10
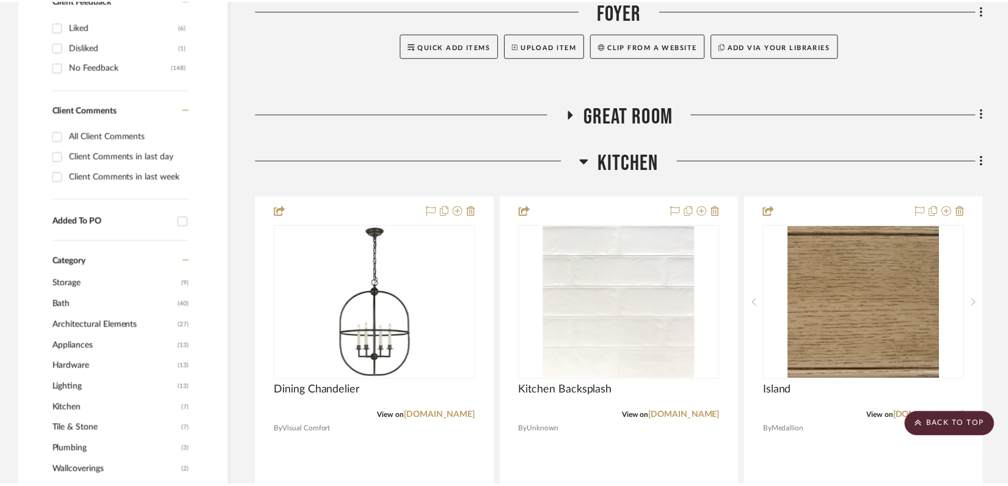
scroll to position [559, 0]
